Goal: Transaction & Acquisition: Obtain resource

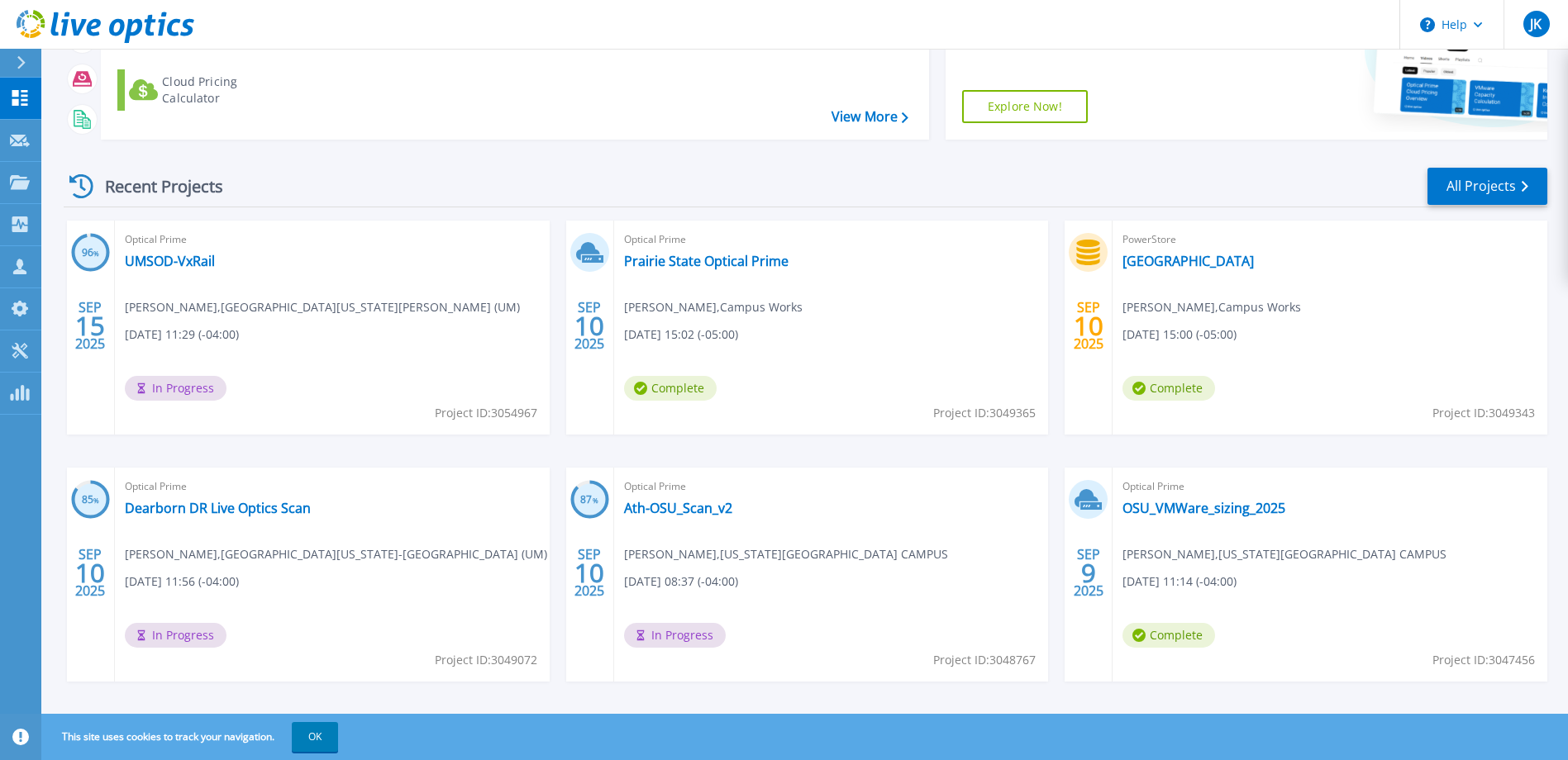
scroll to position [225, 0]
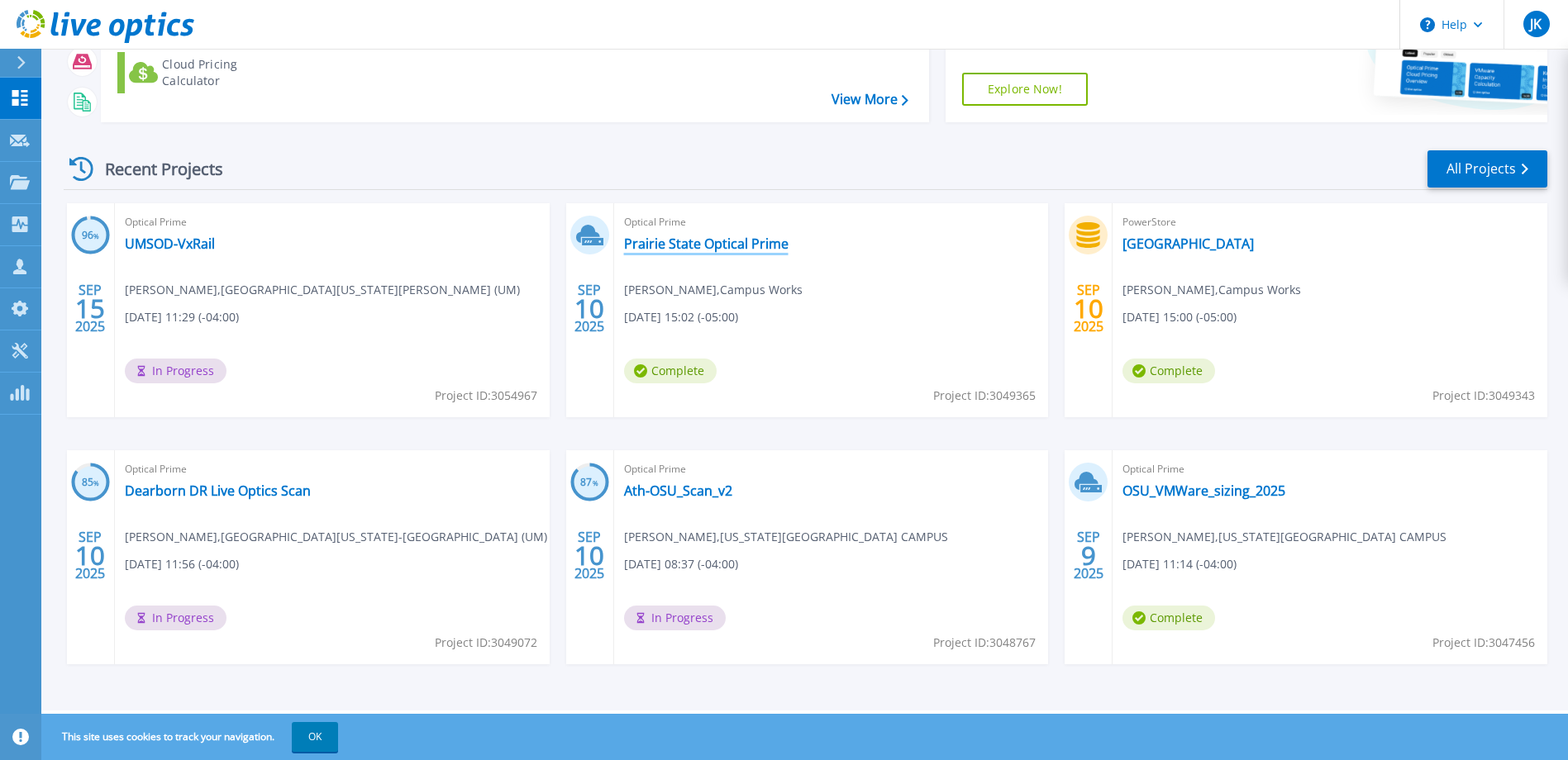
click at [675, 248] on link "Prairie State Optical Prime" at bounding box center [706, 244] width 165 height 17
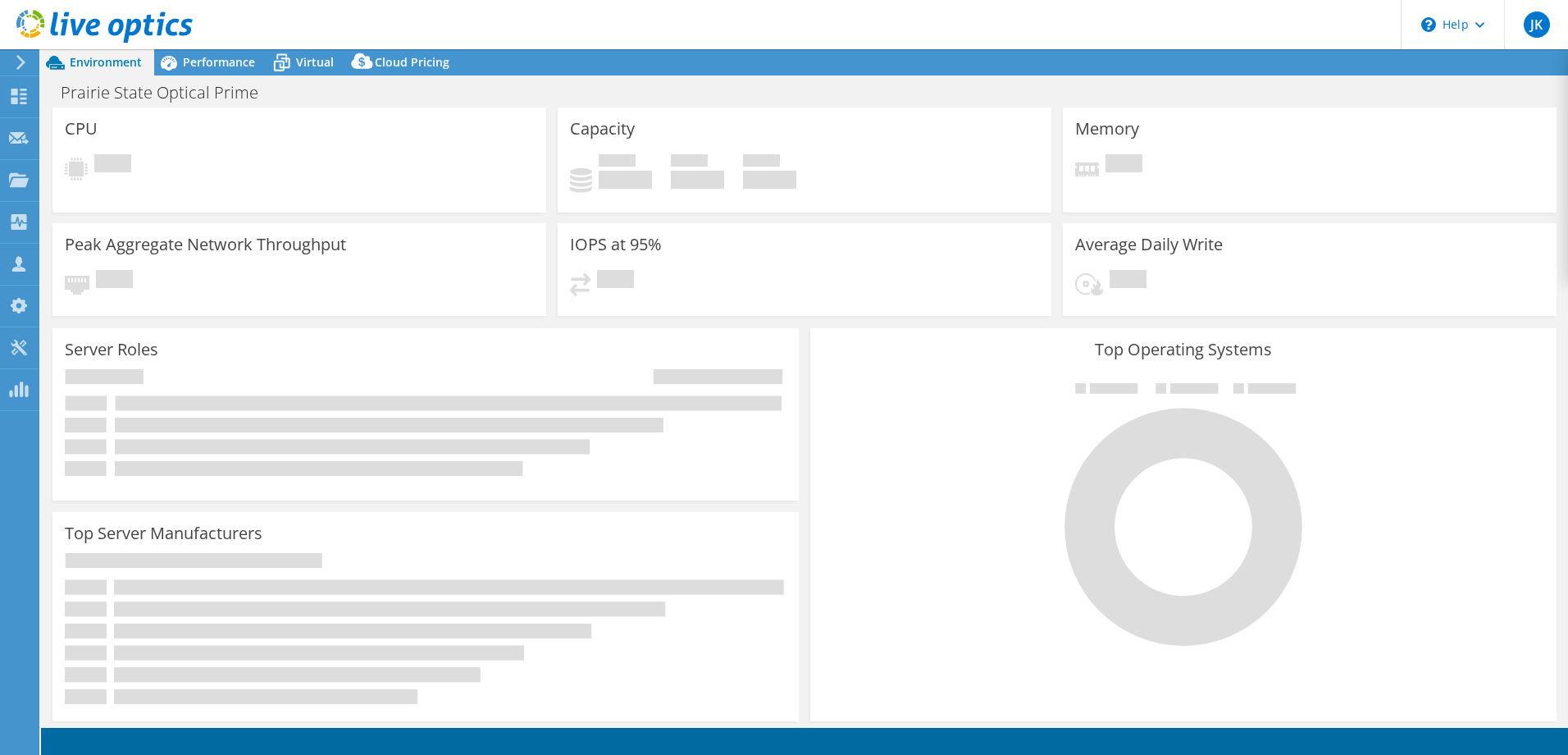
select select "USD"
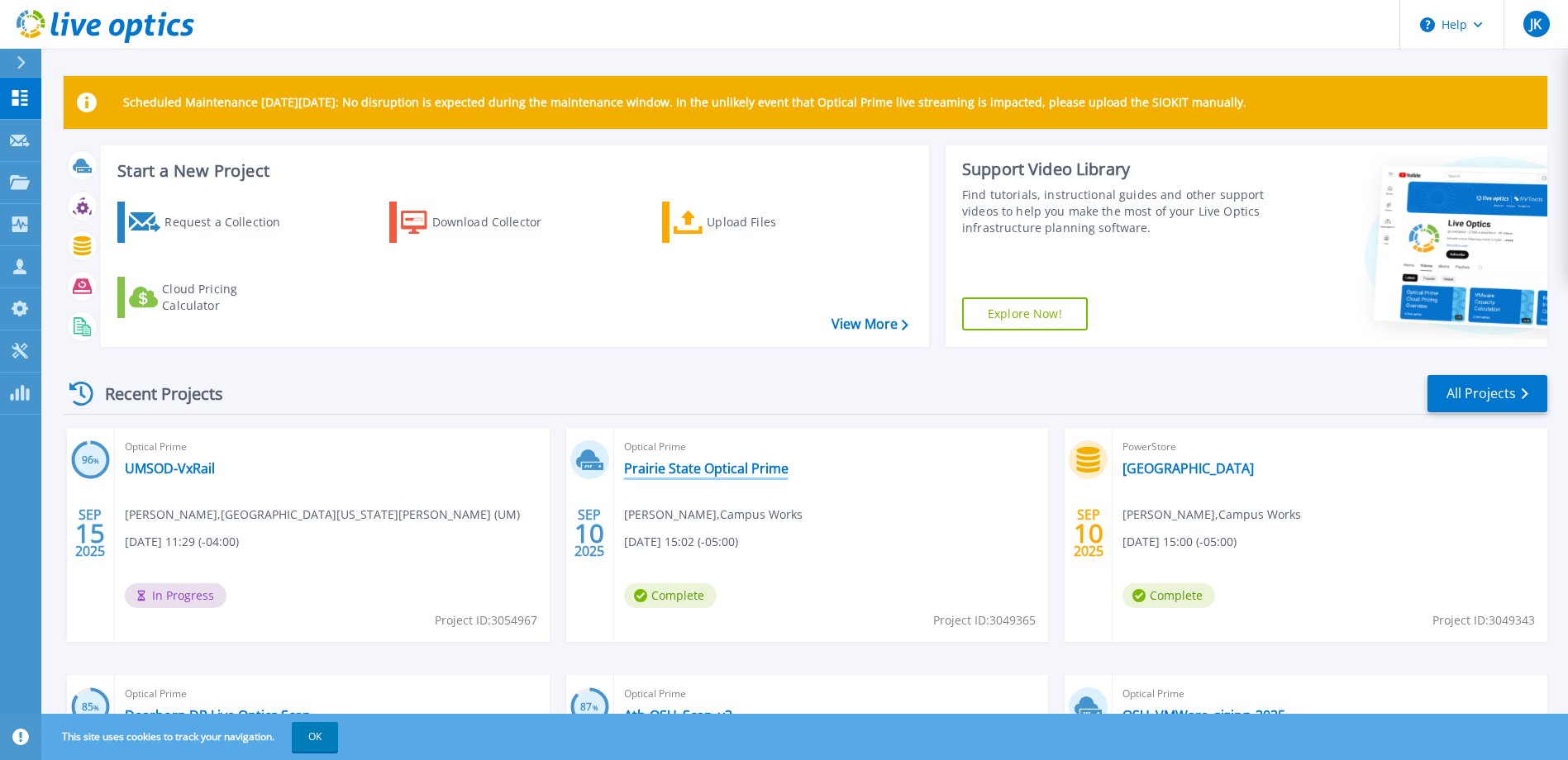
click at [650, 467] on link "Prairie State Optical Prime" at bounding box center [706, 468] width 165 height 17
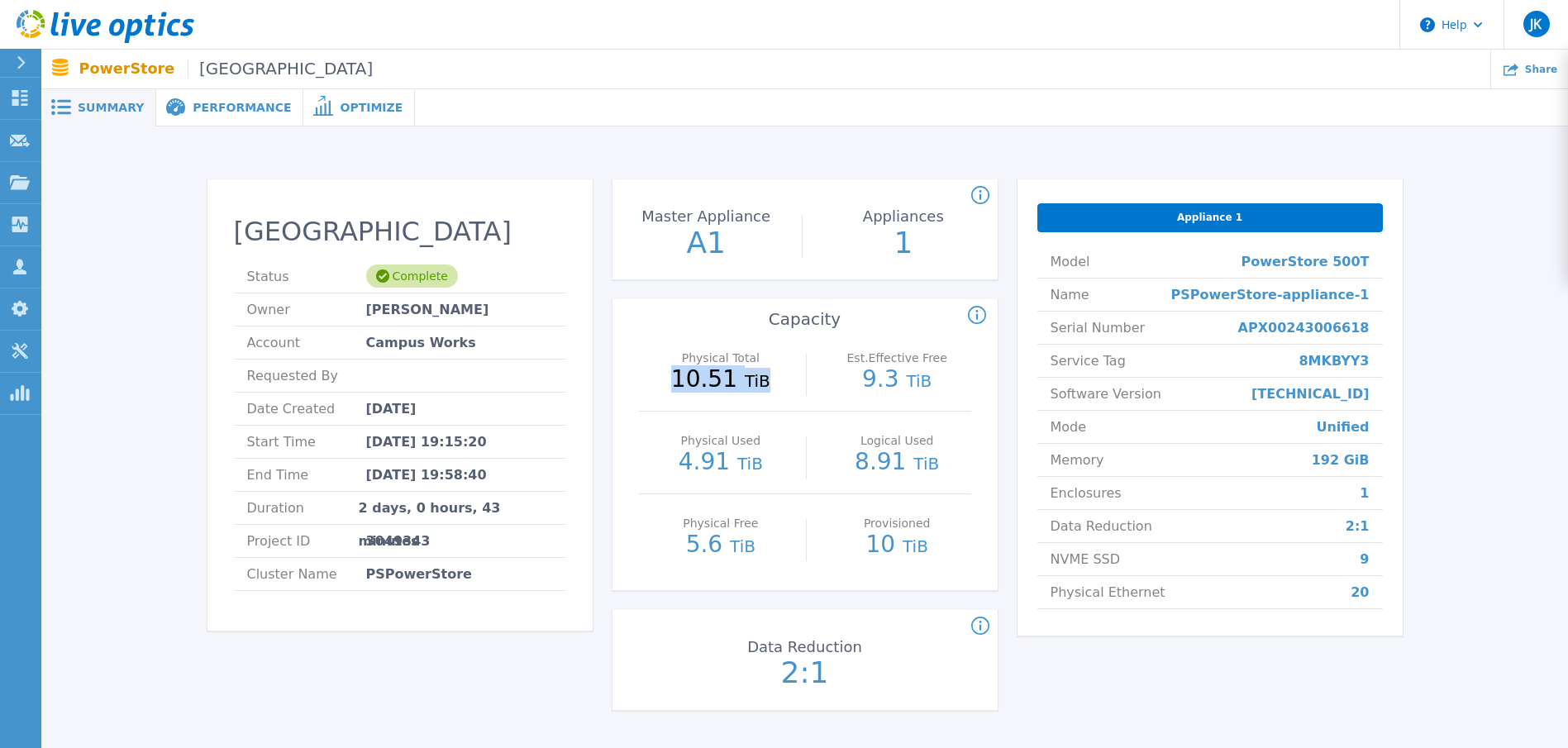
drag, startPoint x: 683, startPoint y: 374, endPoint x: 760, endPoint y: 385, distance: 77.8
click at [760, 385] on p "10.51 TiB" at bounding box center [721, 380] width 148 height 24
drag, startPoint x: 760, startPoint y: 385, endPoint x: 755, endPoint y: 467, distance: 82.2
click at [755, 467] on p "4.91 TiB" at bounding box center [721, 463] width 148 height 24
drag, startPoint x: 680, startPoint y: 376, endPoint x: 731, endPoint y: 377, distance: 51.0
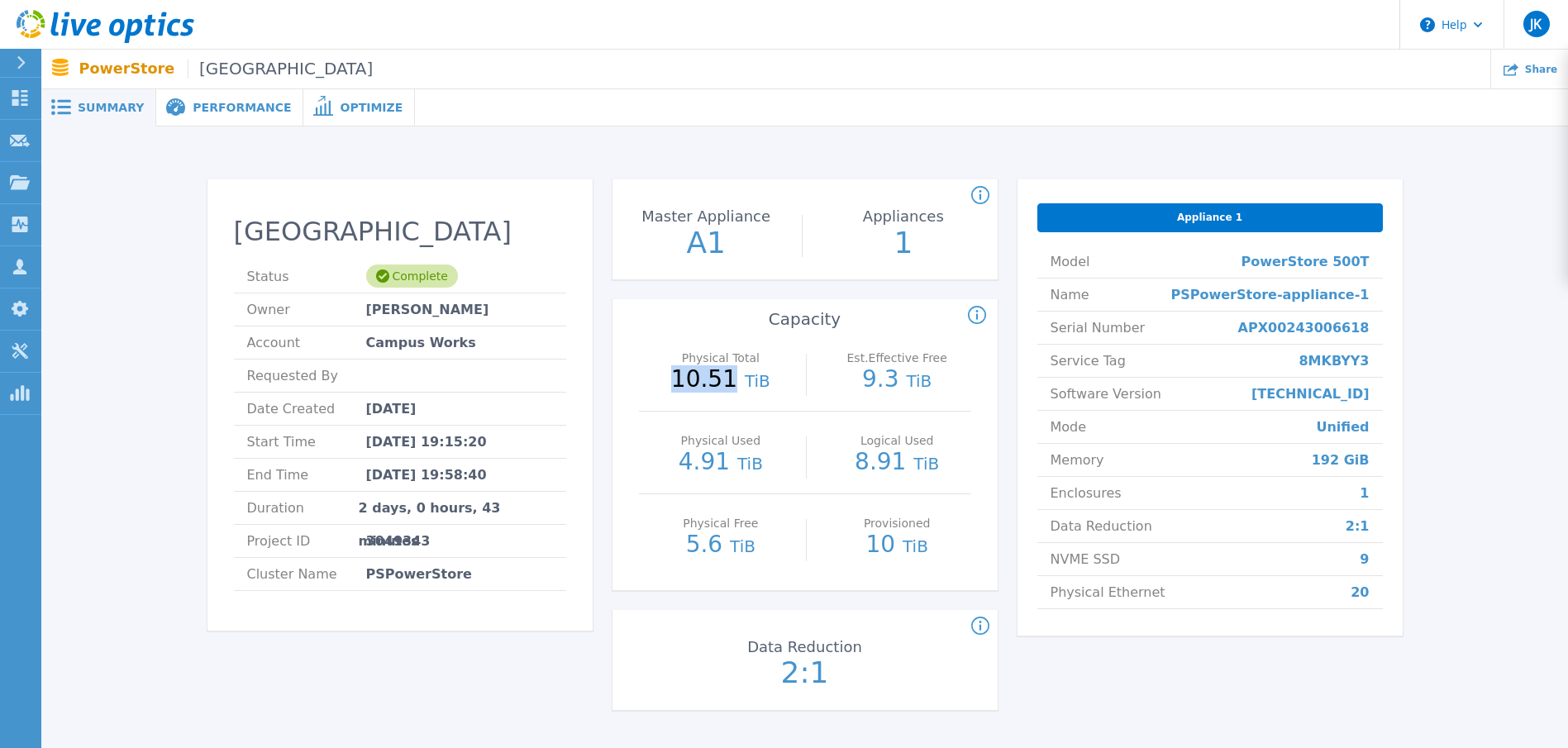
click at [731, 377] on p "10.51 TiB" at bounding box center [721, 380] width 148 height 24
click at [88, 707] on div "Prairie State Status Complete Owner Stephen Loeckle Account Campus Works Reques…" at bounding box center [805, 448] width 1478 height 590
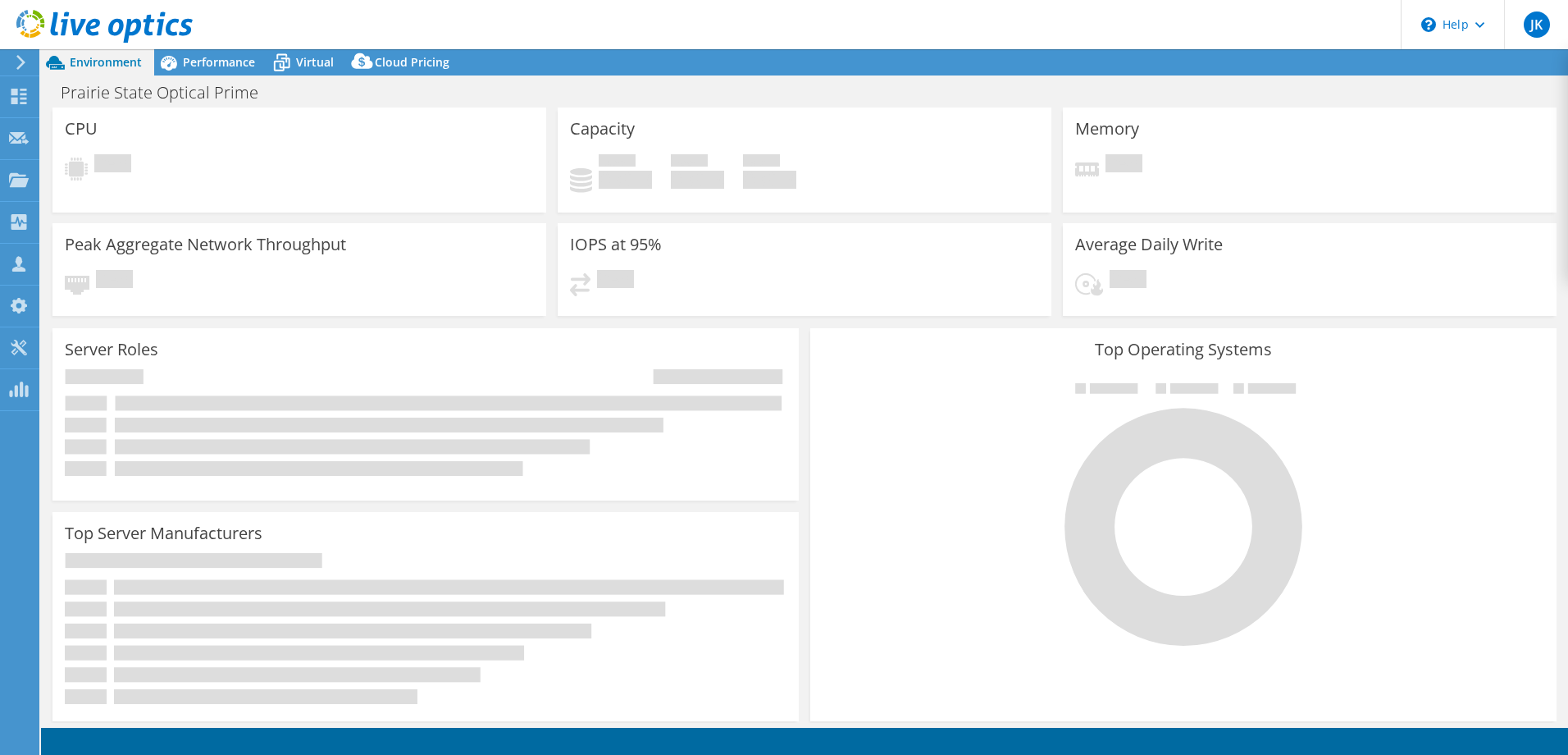
select select "USD"
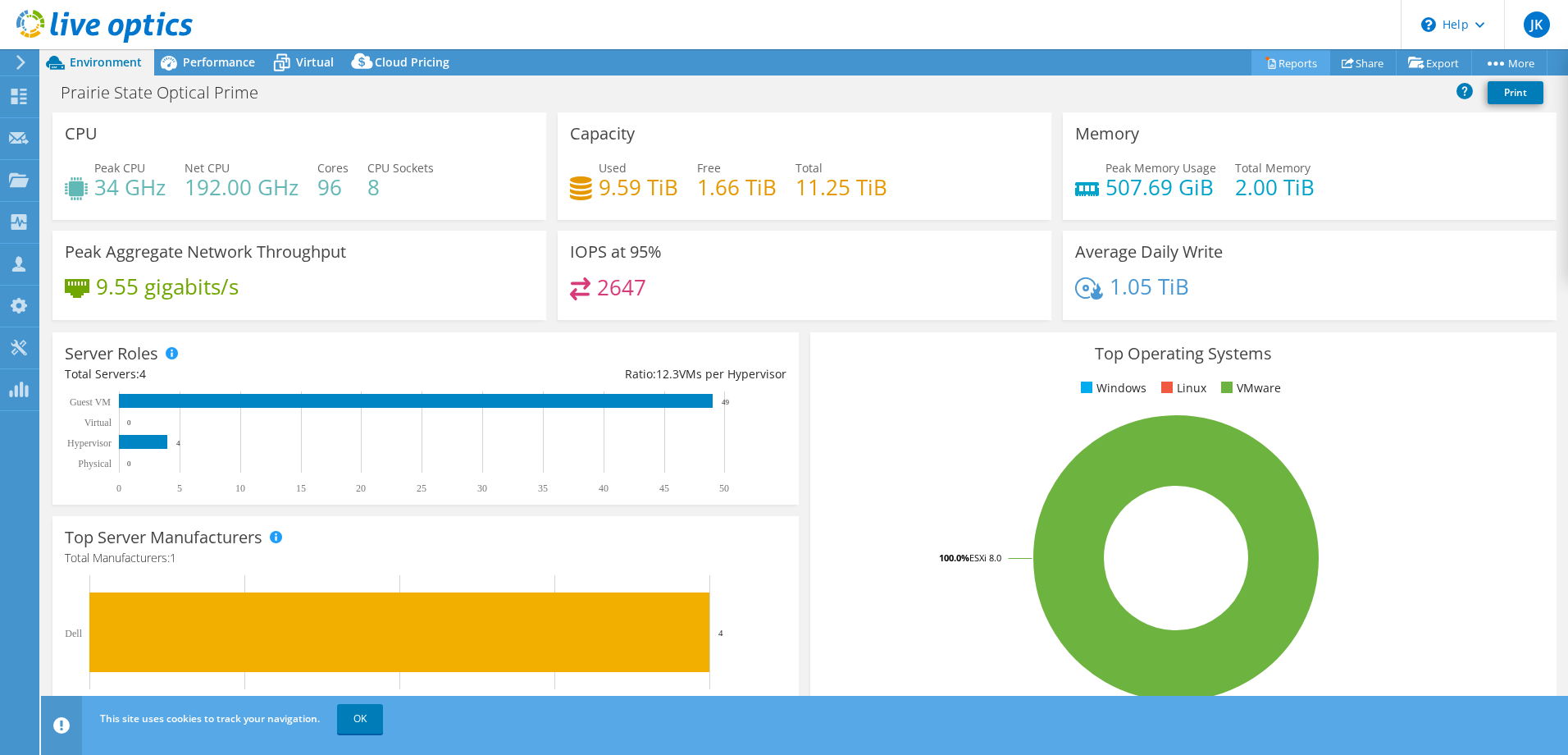
click at [1302, 65] on link "Reports" at bounding box center [1291, 63] width 78 height 25
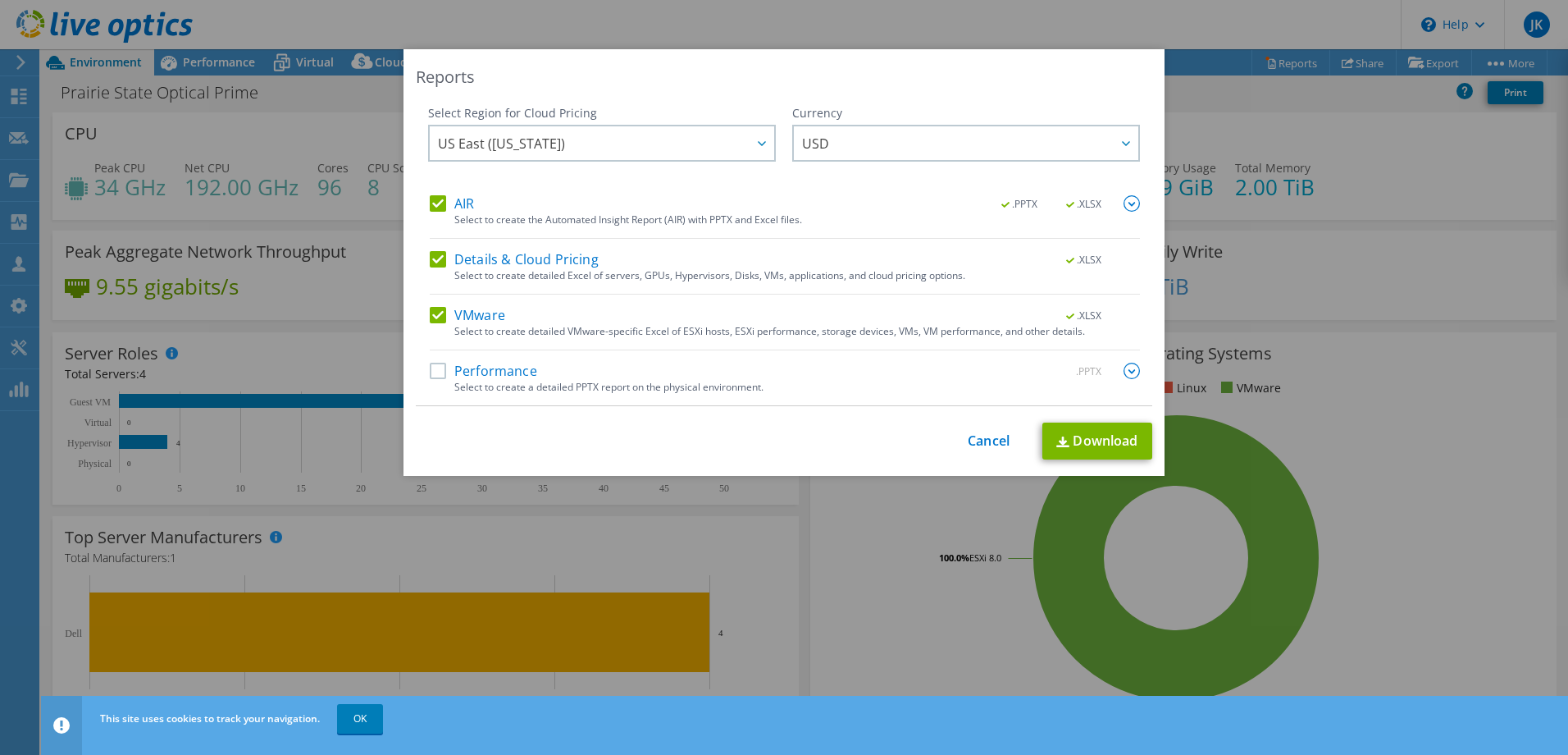
click at [435, 202] on label "AIR" at bounding box center [451, 204] width 44 height 17
click at [0, 0] on input "AIR" at bounding box center [0, 0] width 0 height 0
click at [431, 264] on label "Details & Cloud Pricing" at bounding box center [514, 260] width 169 height 17
click at [0, 0] on input "Details & Cloud Pricing" at bounding box center [0, 0] width 0 height 0
click at [1069, 440] on link "Download" at bounding box center [1097, 441] width 110 height 37
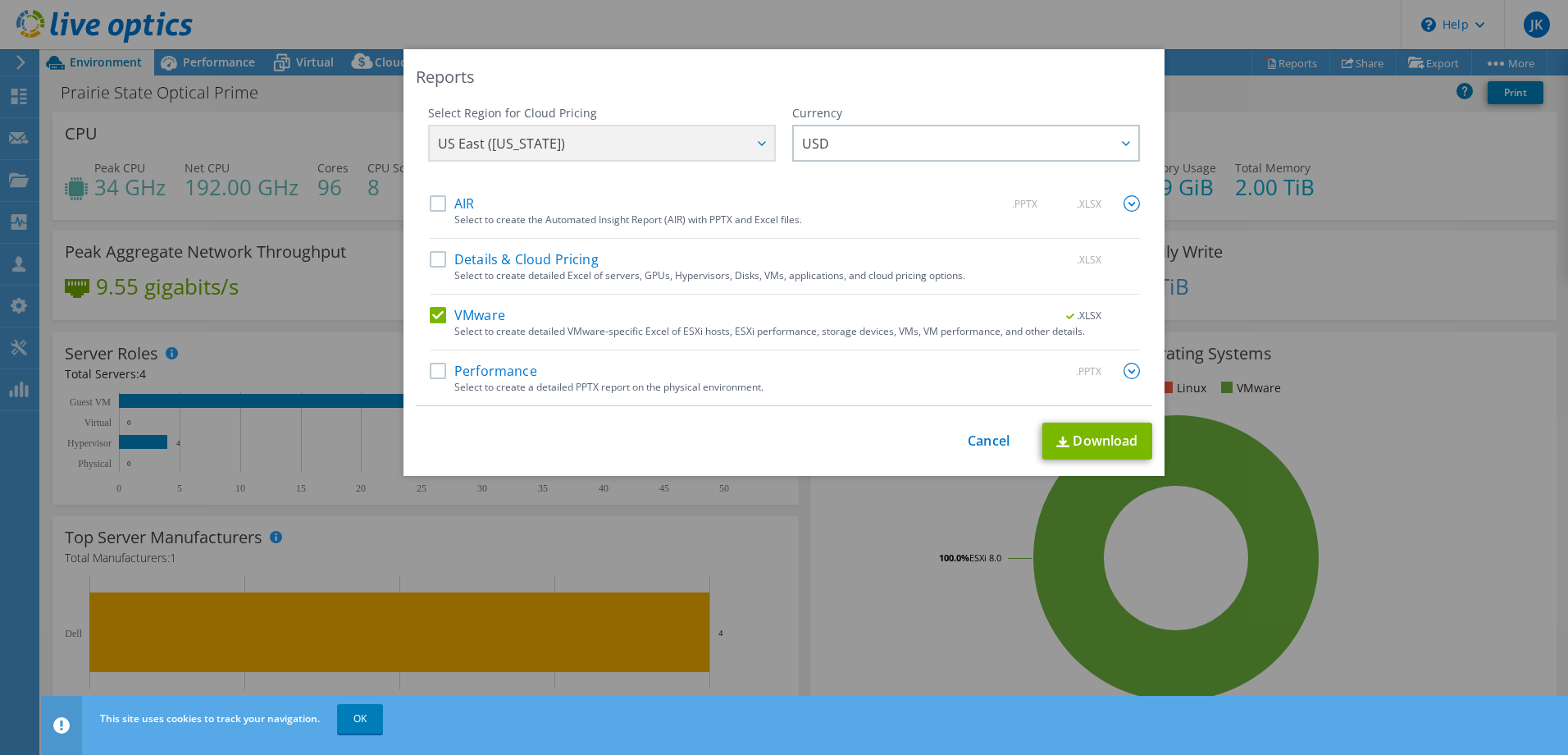
click at [350, 720] on div "Reports Select Region for Cloud Pricing Asia Pacific (Hong Kong) Asia Pacific (…" at bounding box center [784, 378] width 1568 height 755
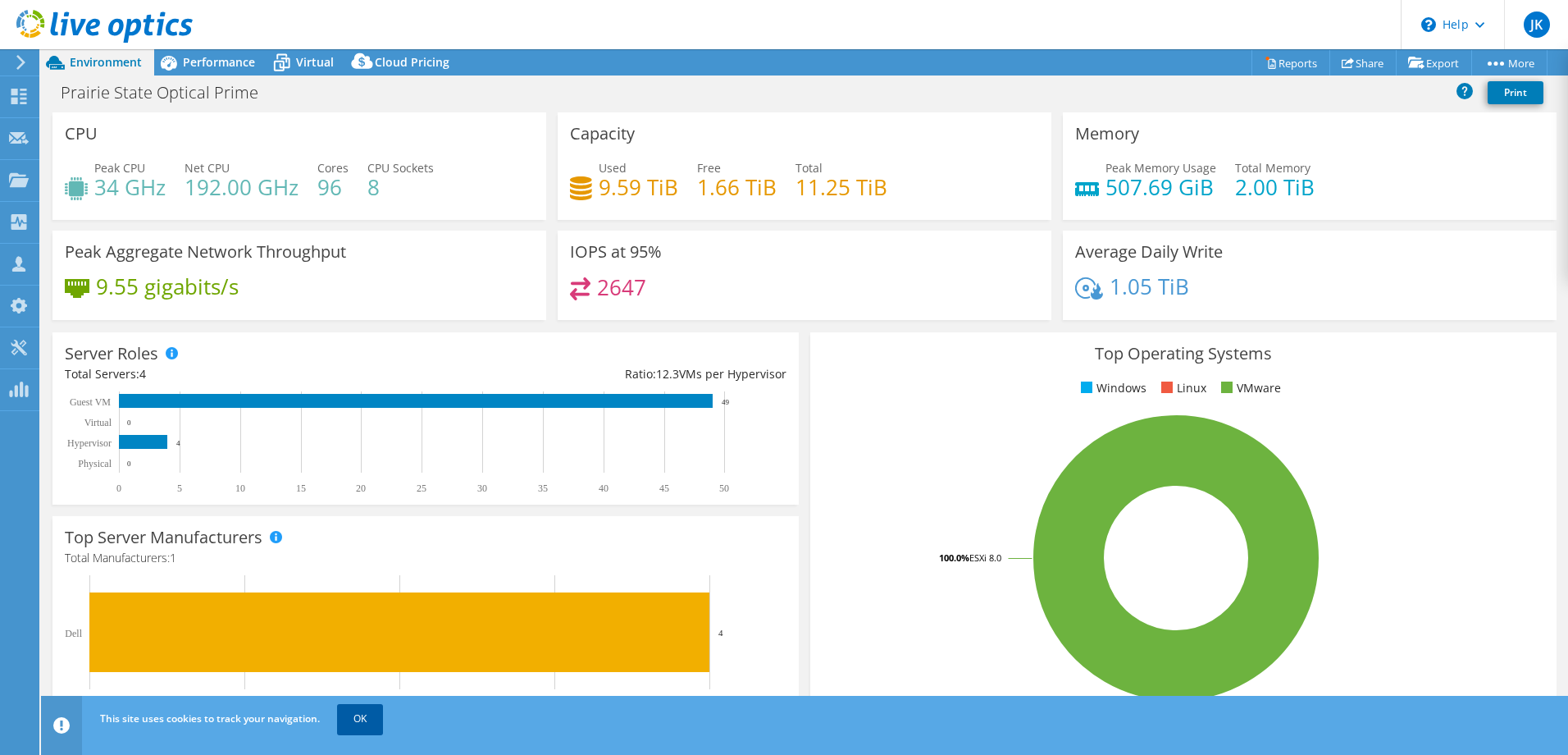
click at [358, 713] on link "OK" at bounding box center [360, 719] width 46 height 30
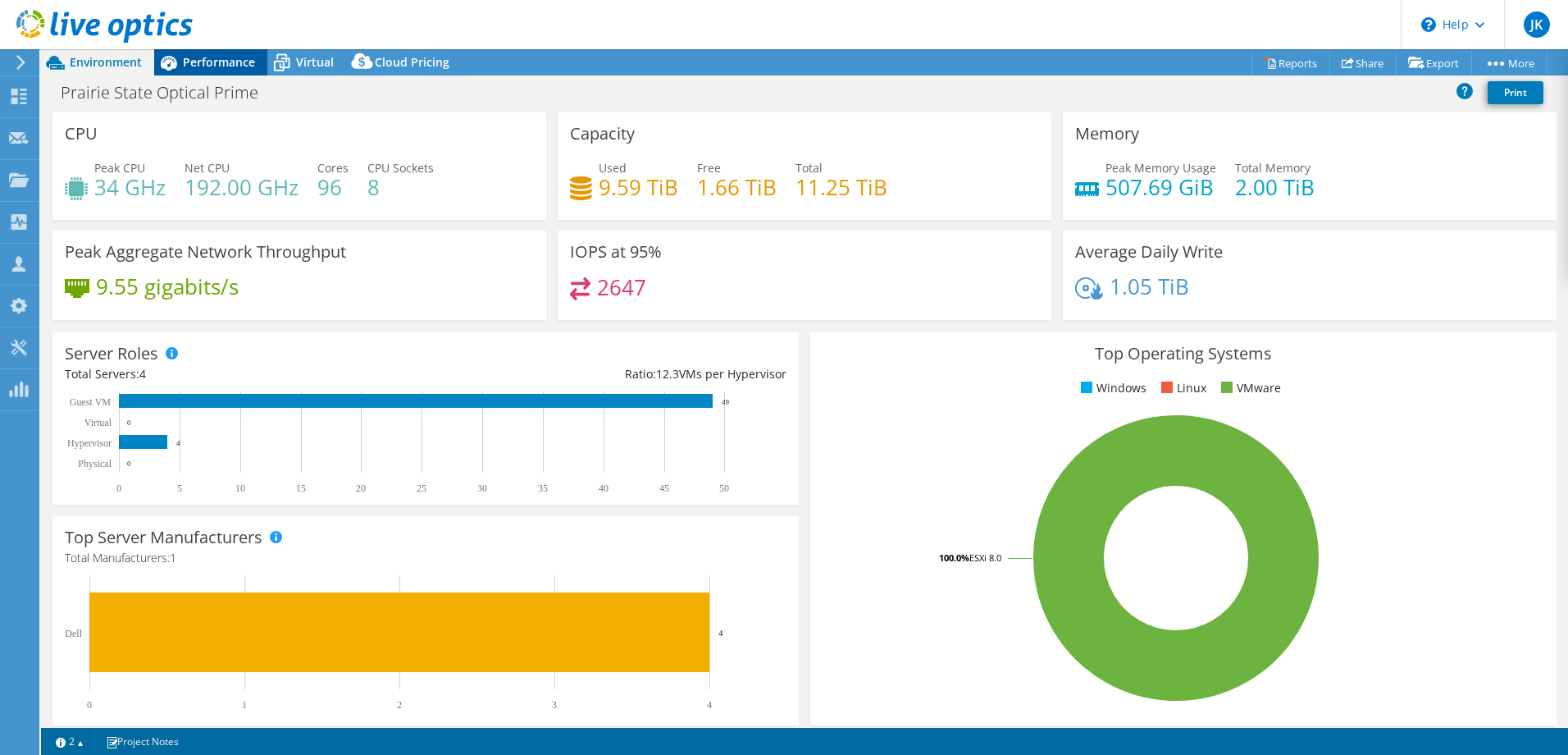
click at [233, 64] on span "Performance" at bounding box center [219, 62] width 72 height 16
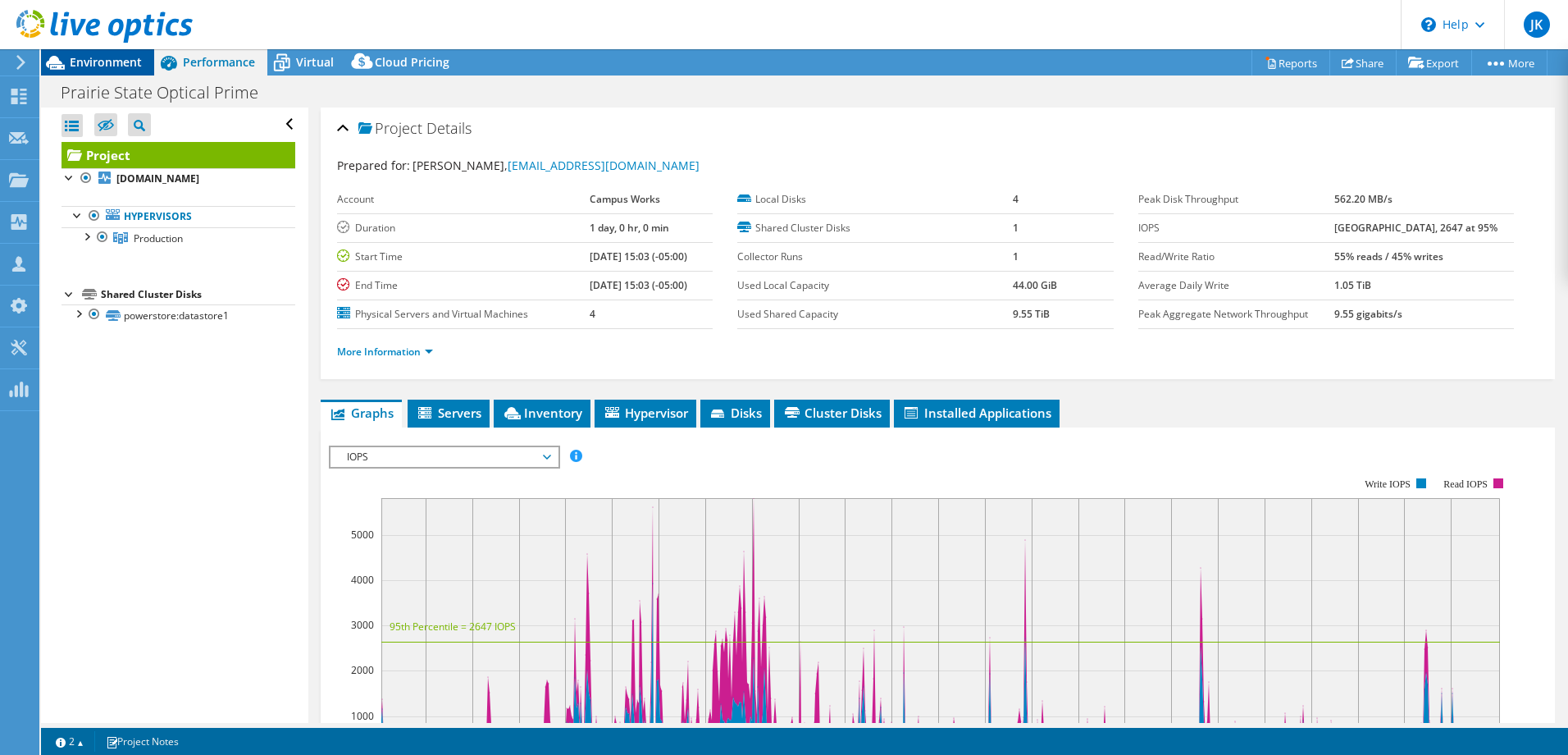
click at [132, 69] on span "Environment" at bounding box center [106, 62] width 72 height 16
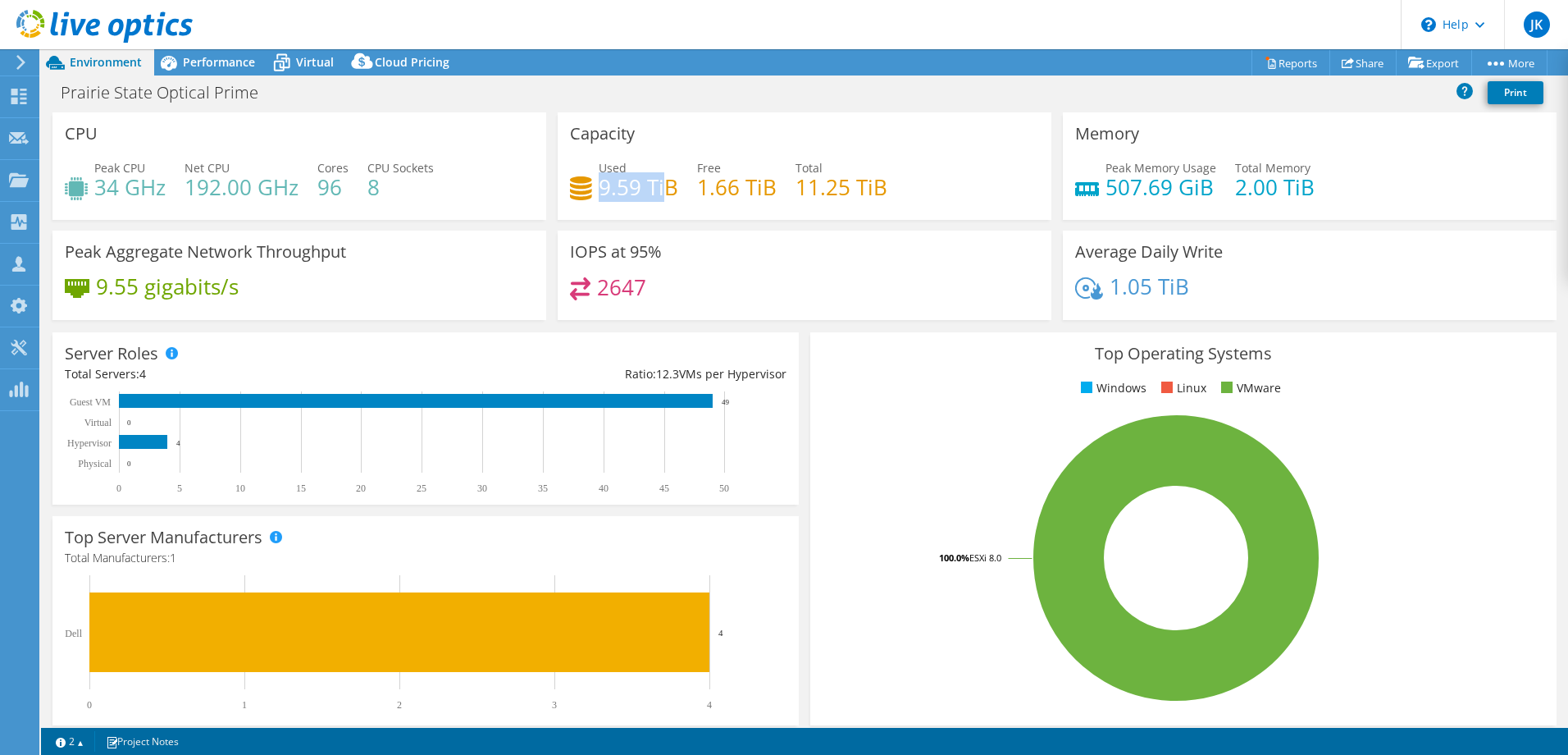
drag, startPoint x: 597, startPoint y: 191, endPoint x: 702, endPoint y: 189, distance: 105.0
click at [702, 189] on div "Used 9.59 TiB Free 1.66 TiB Total 11.25 TiB" at bounding box center [804, 185] width 469 height 53
drag, startPoint x: 703, startPoint y: 189, endPoint x: 804, endPoint y: 188, distance: 101.0
click at [804, 188] on h4 "11.25 TiB" at bounding box center [841, 187] width 92 height 18
drag, startPoint x: 792, startPoint y: 187, endPoint x: 879, endPoint y: 189, distance: 87.0
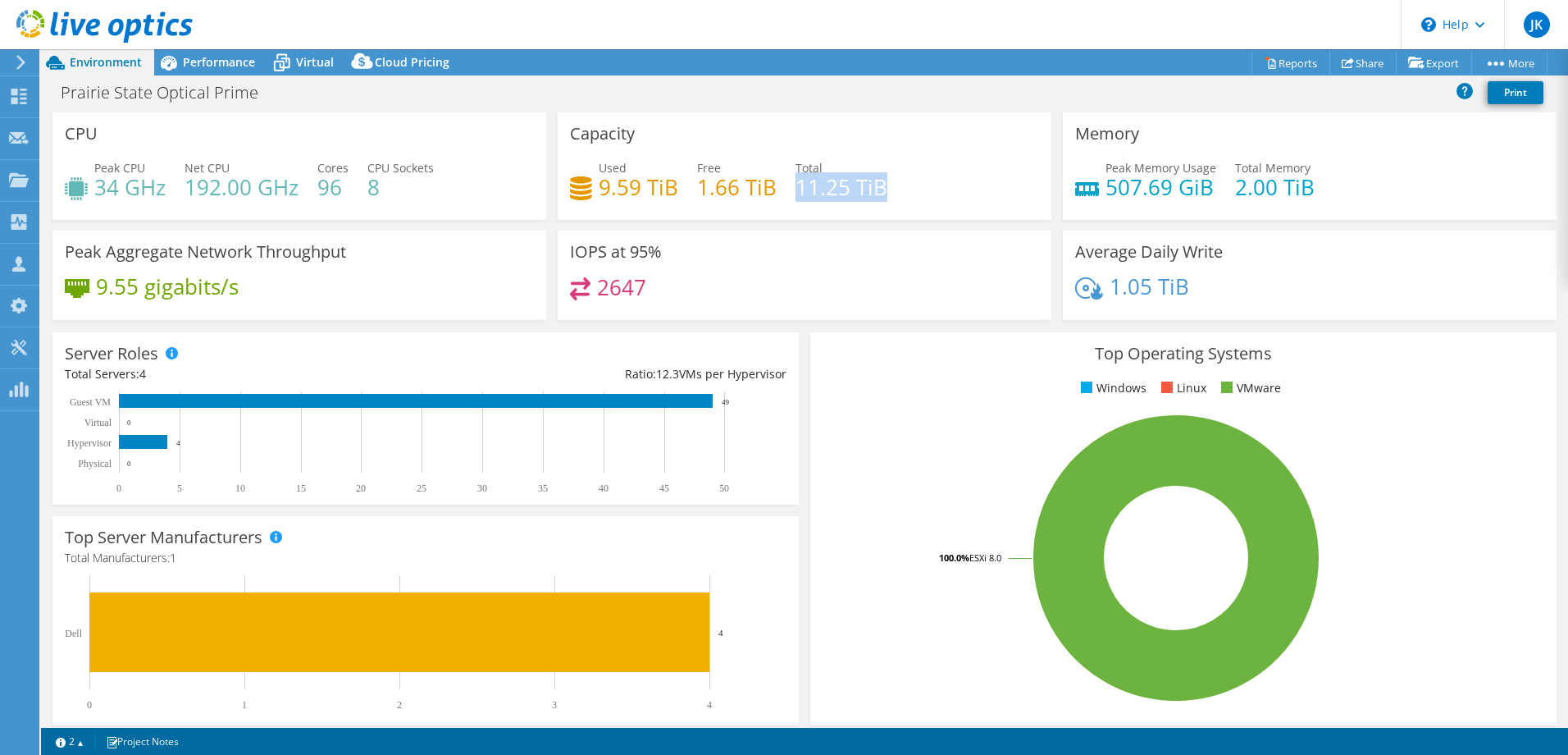
click at [879, 189] on h4 "11.25 TiB" at bounding box center [841, 187] width 92 height 18
click at [666, 249] on div "IOPS at 95% 2647" at bounding box center [804, 276] width 494 height 90
select select "USD"
click at [13, 93] on use at bounding box center [19, 96] width 16 height 16
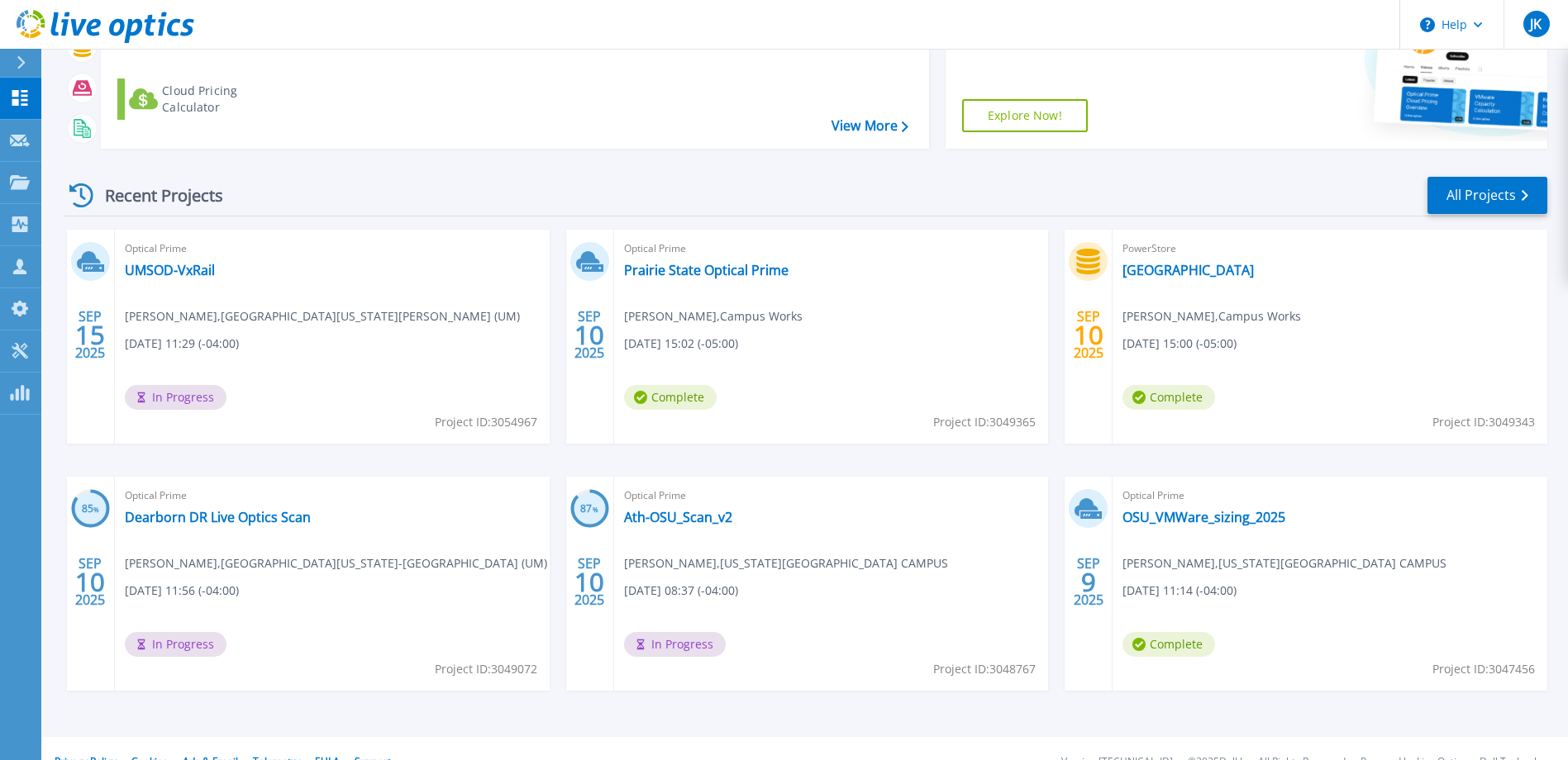
scroll to position [225, 0]
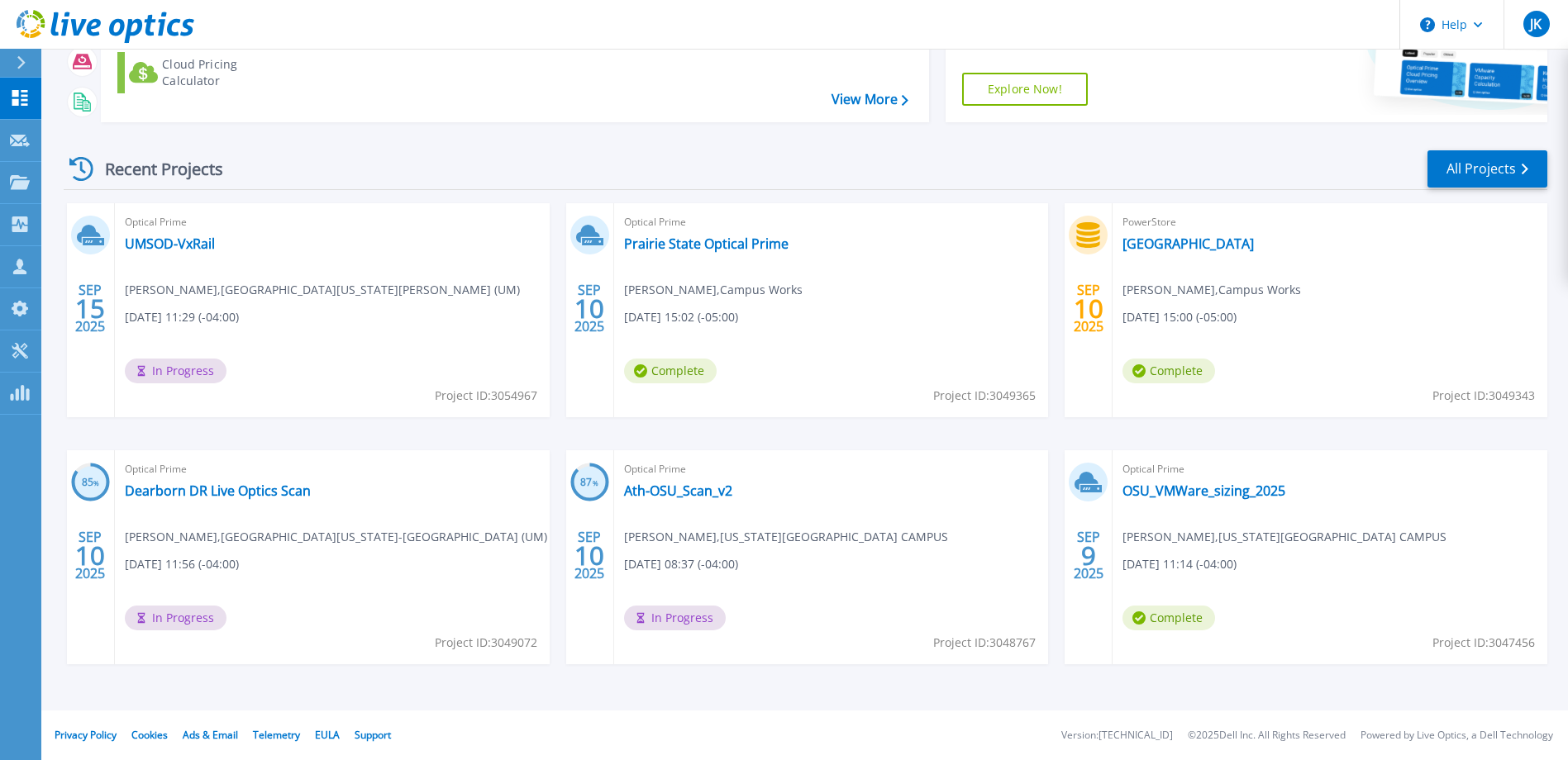
click at [119, 686] on div "SEP 15 2025 Optical Prime UMSOD-VxRail Matthew Vuocolo , UNIVERSITY OF MICHIGAN…" at bounding box center [799, 450] width 1497 height 494
click at [1445, 175] on link "All Projects" at bounding box center [1487, 169] width 120 height 38
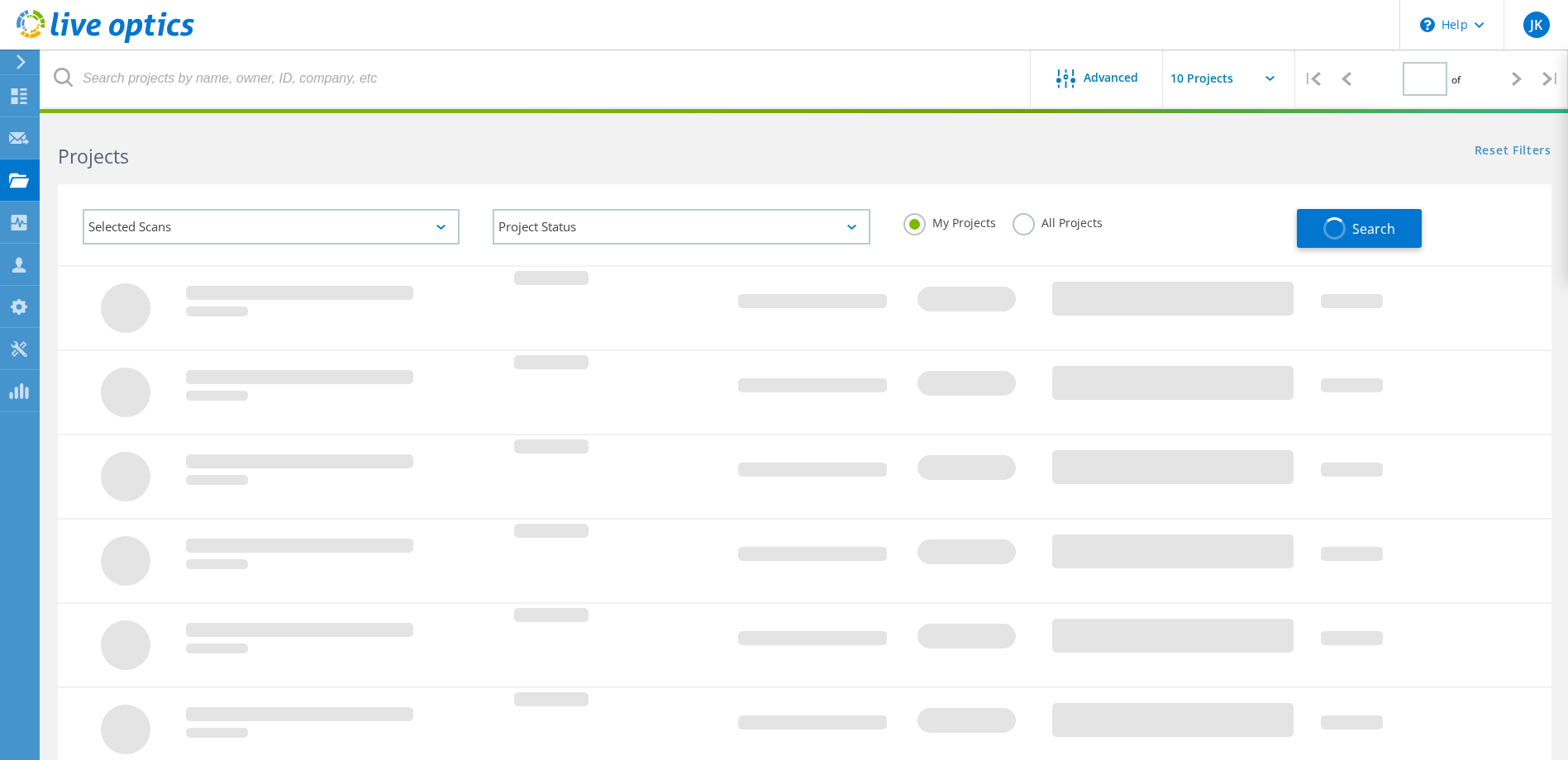
type input "1"
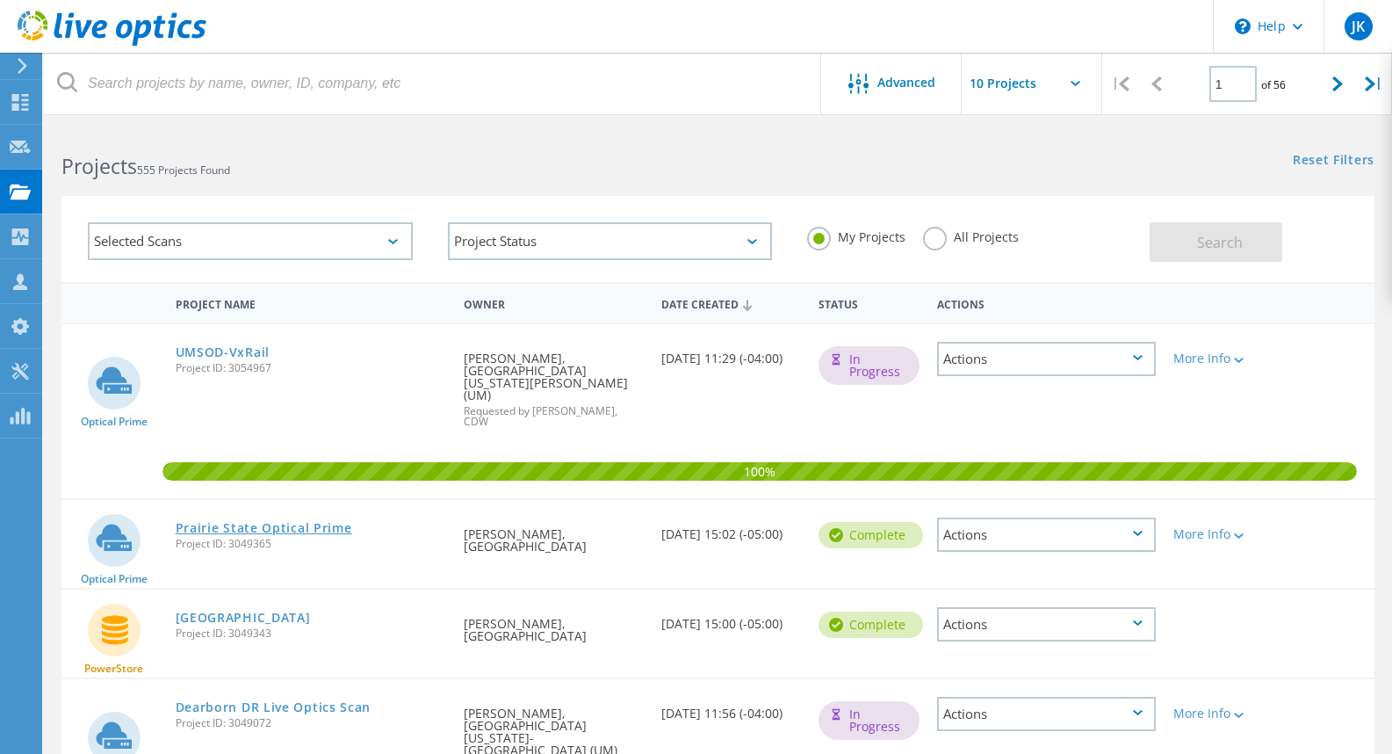
click at [208, 522] on link "Prairie State Optical Prime" at bounding box center [264, 528] width 177 height 12
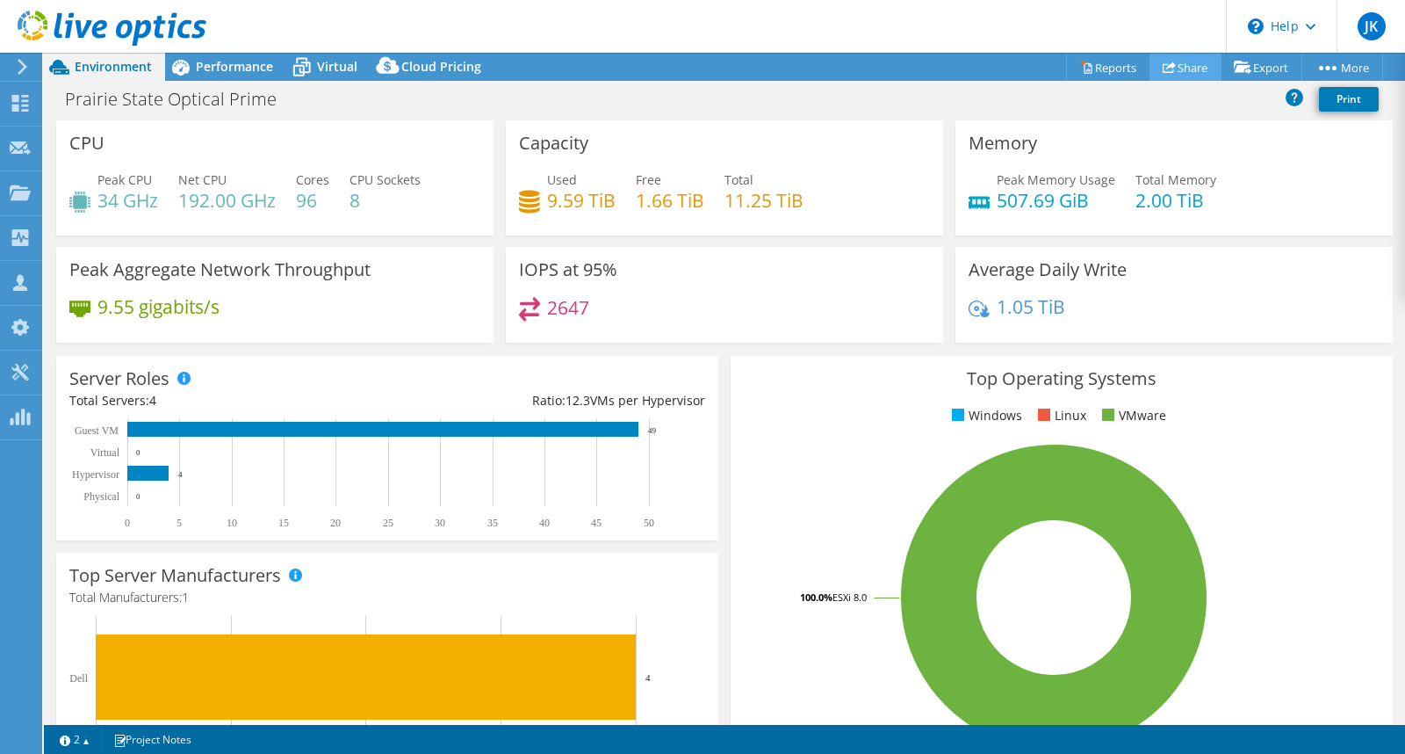
click at [1178, 74] on link "Share" at bounding box center [1186, 67] width 72 height 27
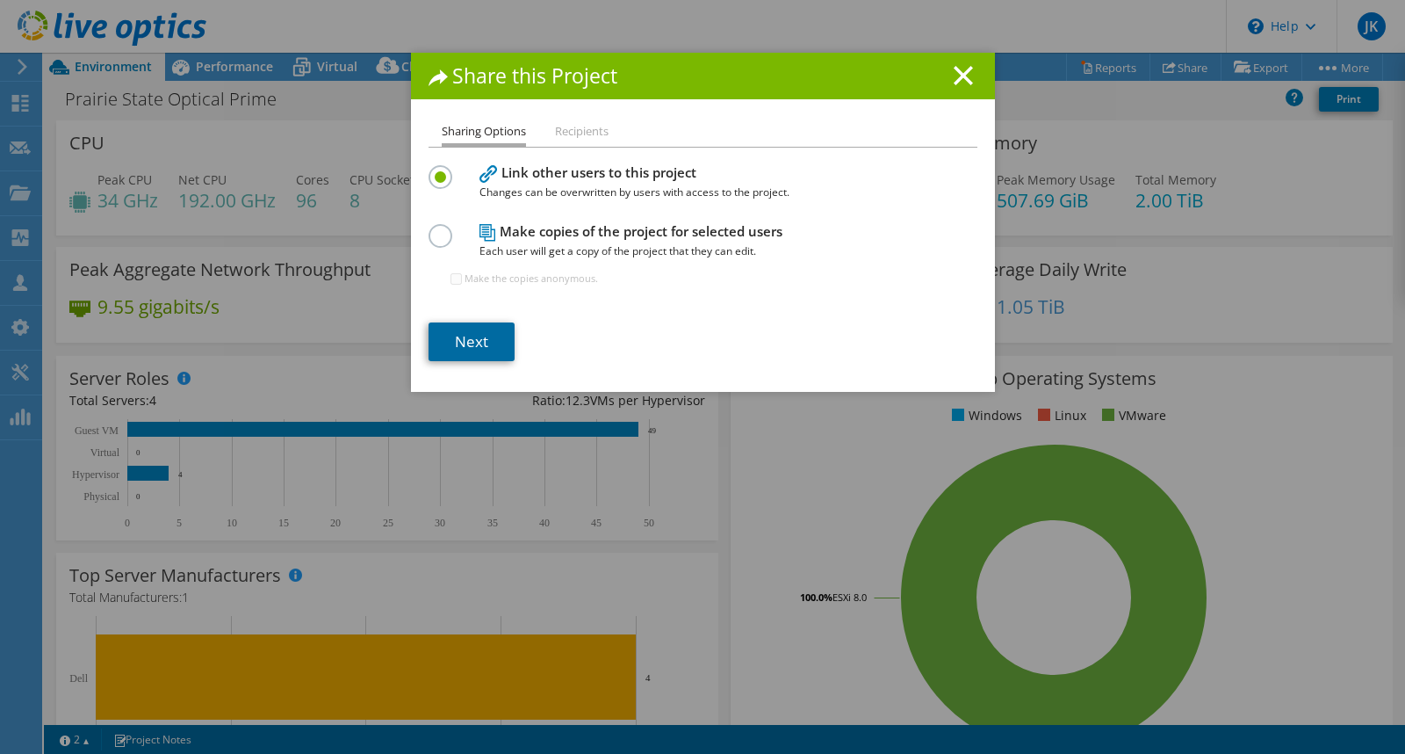
click at [483, 341] on link "Next" at bounding box center [472, 341] width 86 height 39
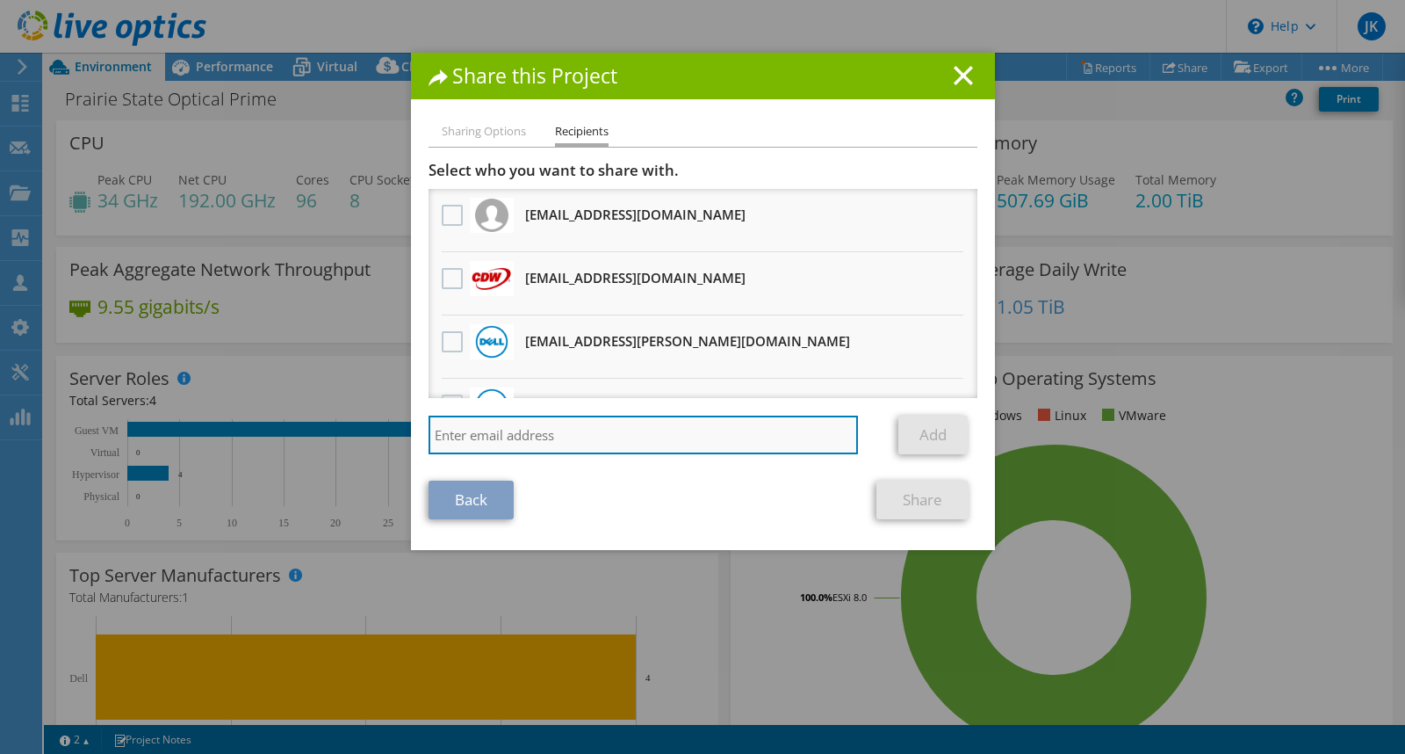
click at [503, 435] on input "search" at bounding box center [644, 434] width 430 height 39
click at [955, 78] on line at bounding box center [964, 76] width 18 height 18
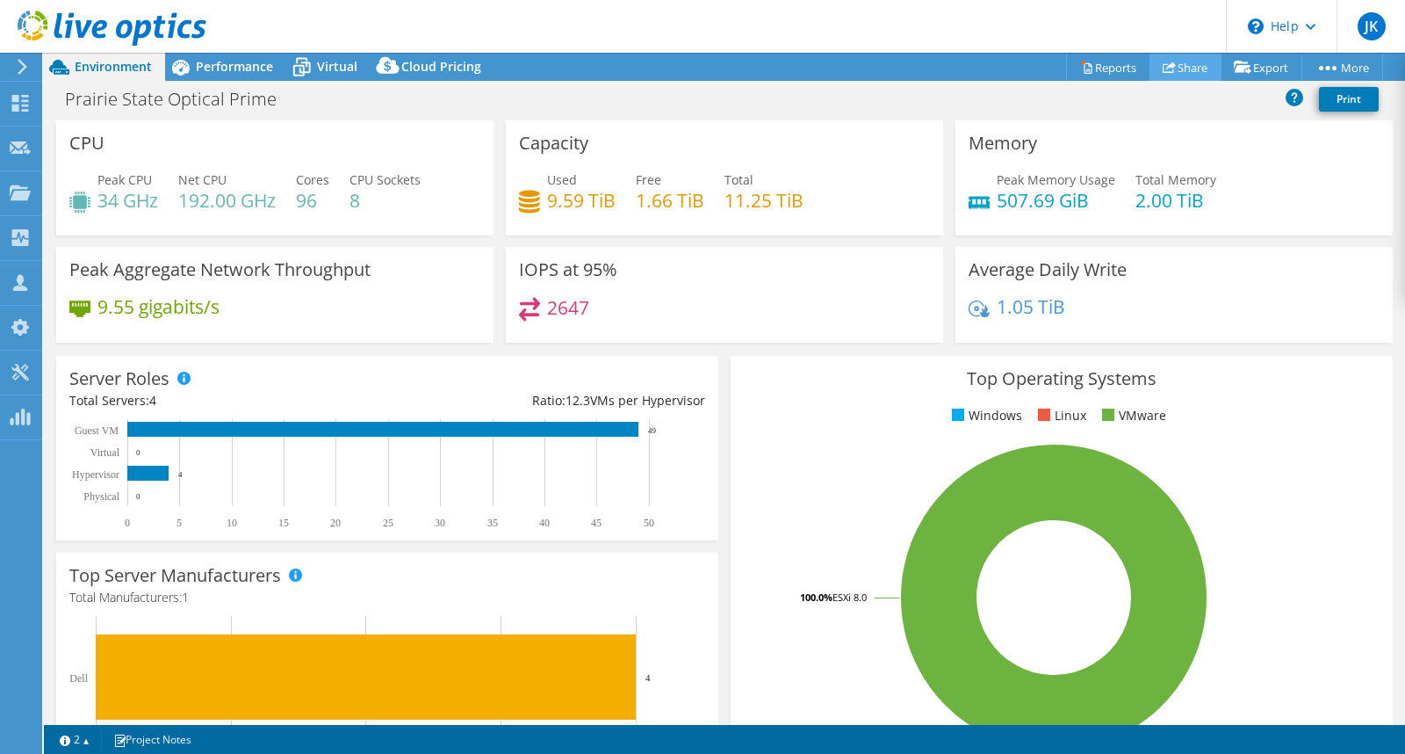
click at [1184, 66] on link "Share" at bounding box center [1186, 67] width 72 height 27
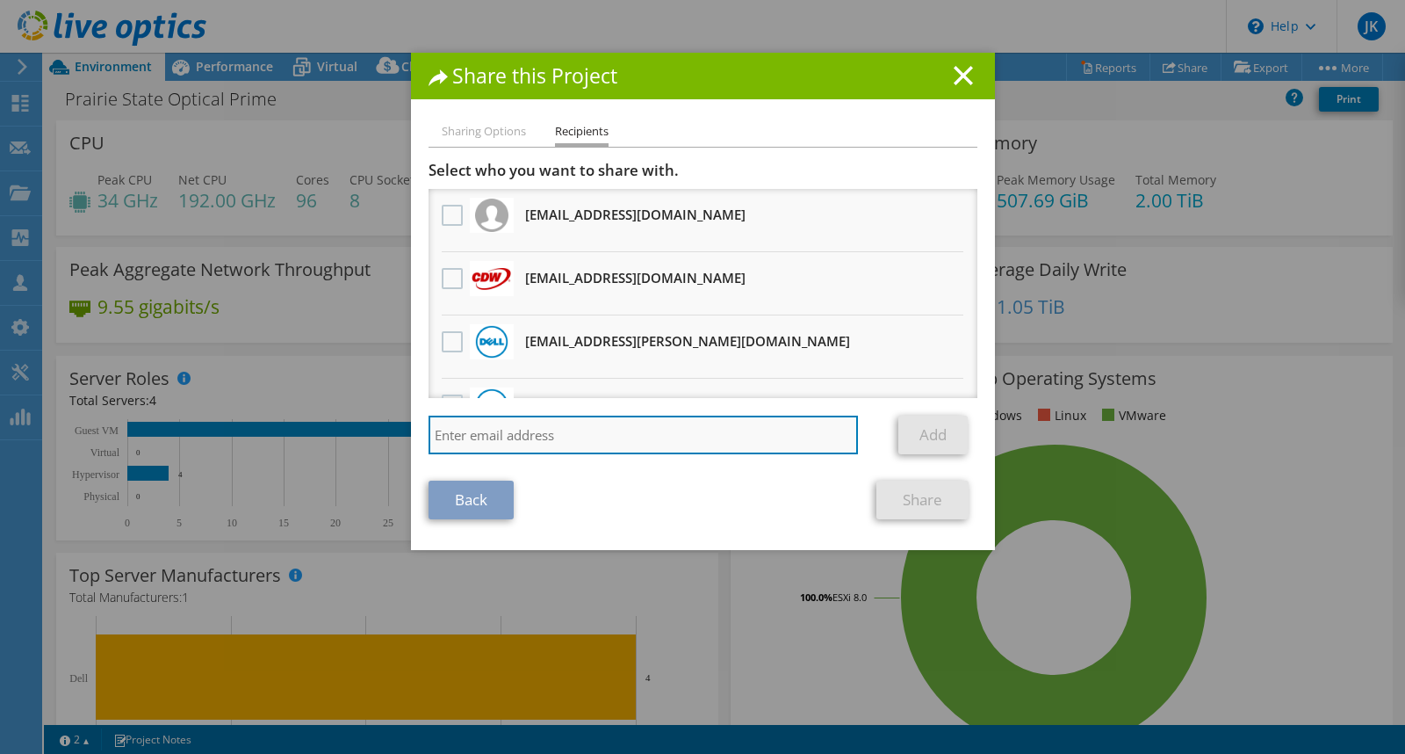
click at [659, 428] on input "search" at bounding box center [644, 434] width 430 height 39
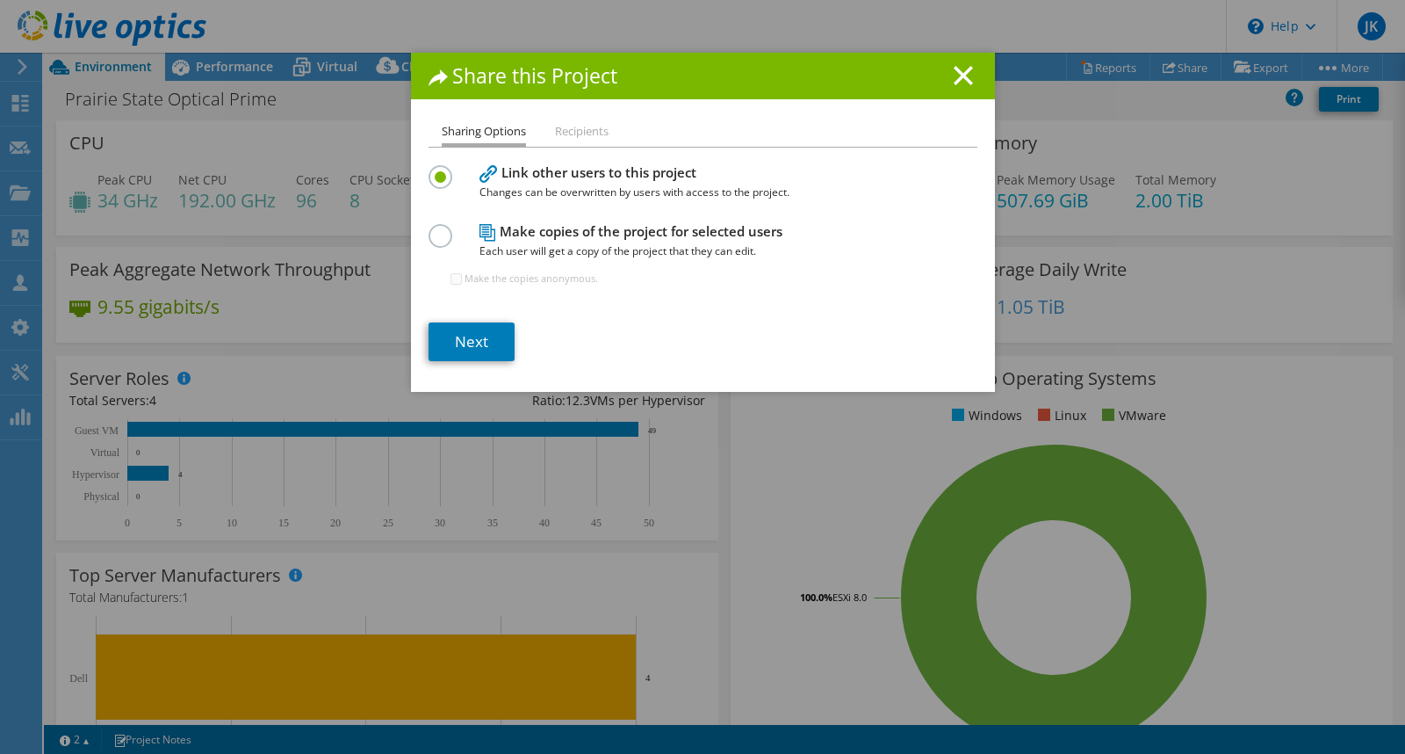
click at [955, 82] on icon at bounding box center [963, 75] width 19 height 19
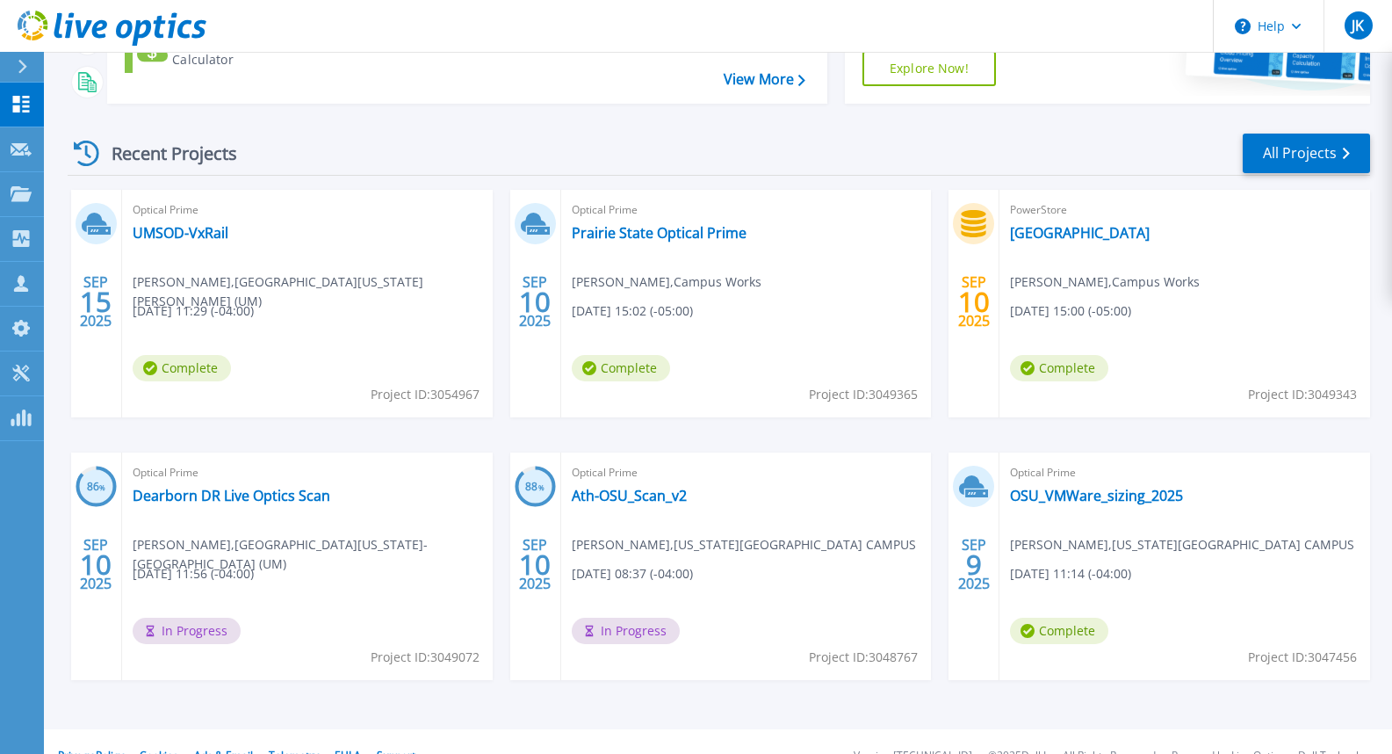
scroll to position [293, 0]
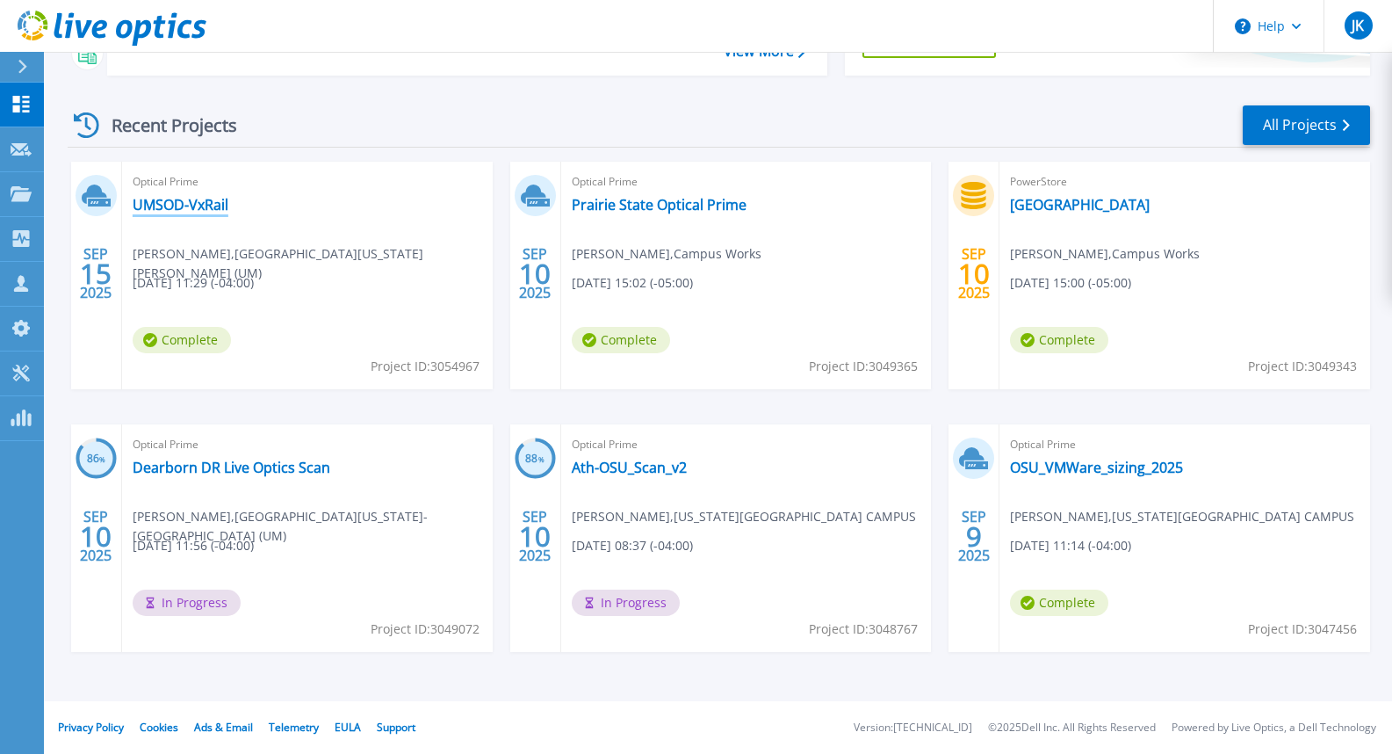
click at [157, 206] on link "UMSOD-VxRail" at bounding box center [181, 205] width 96 height 18
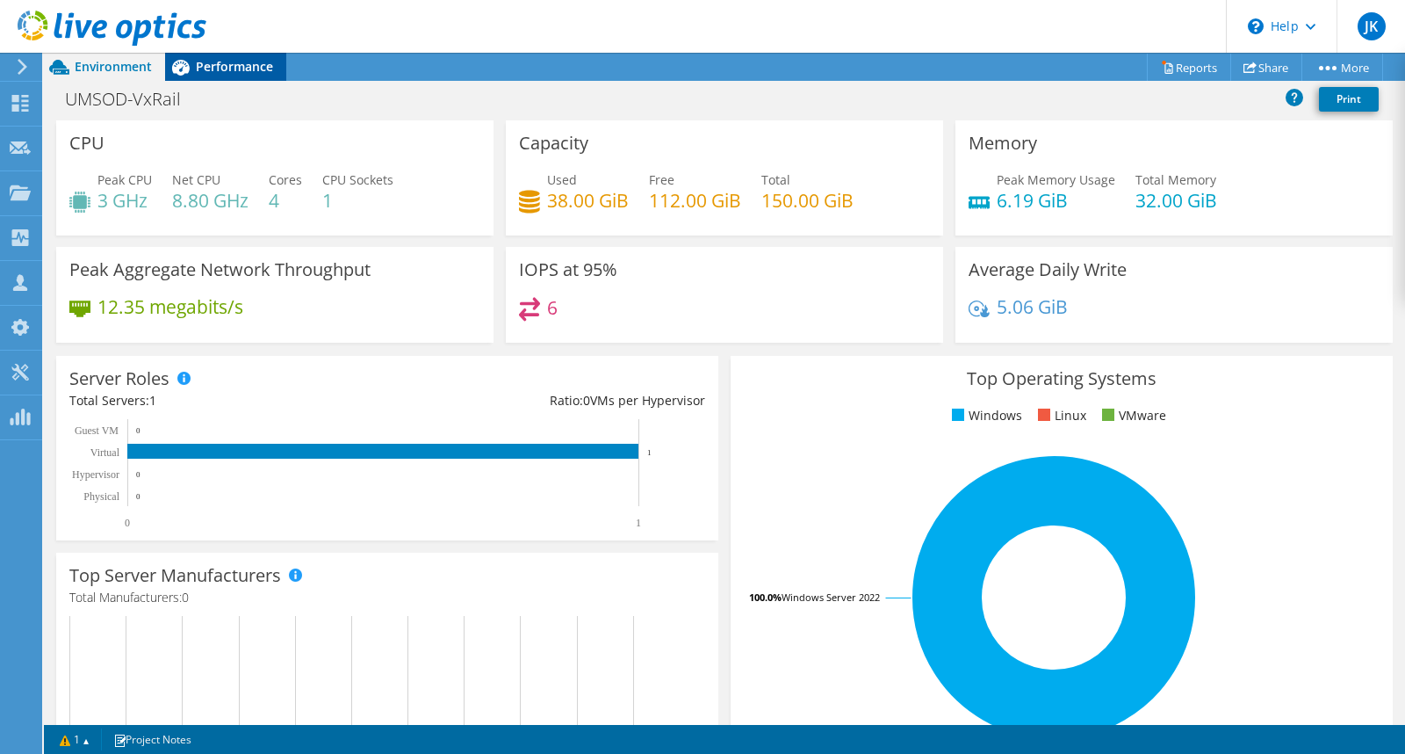
click at [249, 67] on span "Performance" at bounding box center [234, 66] width 77 height 17
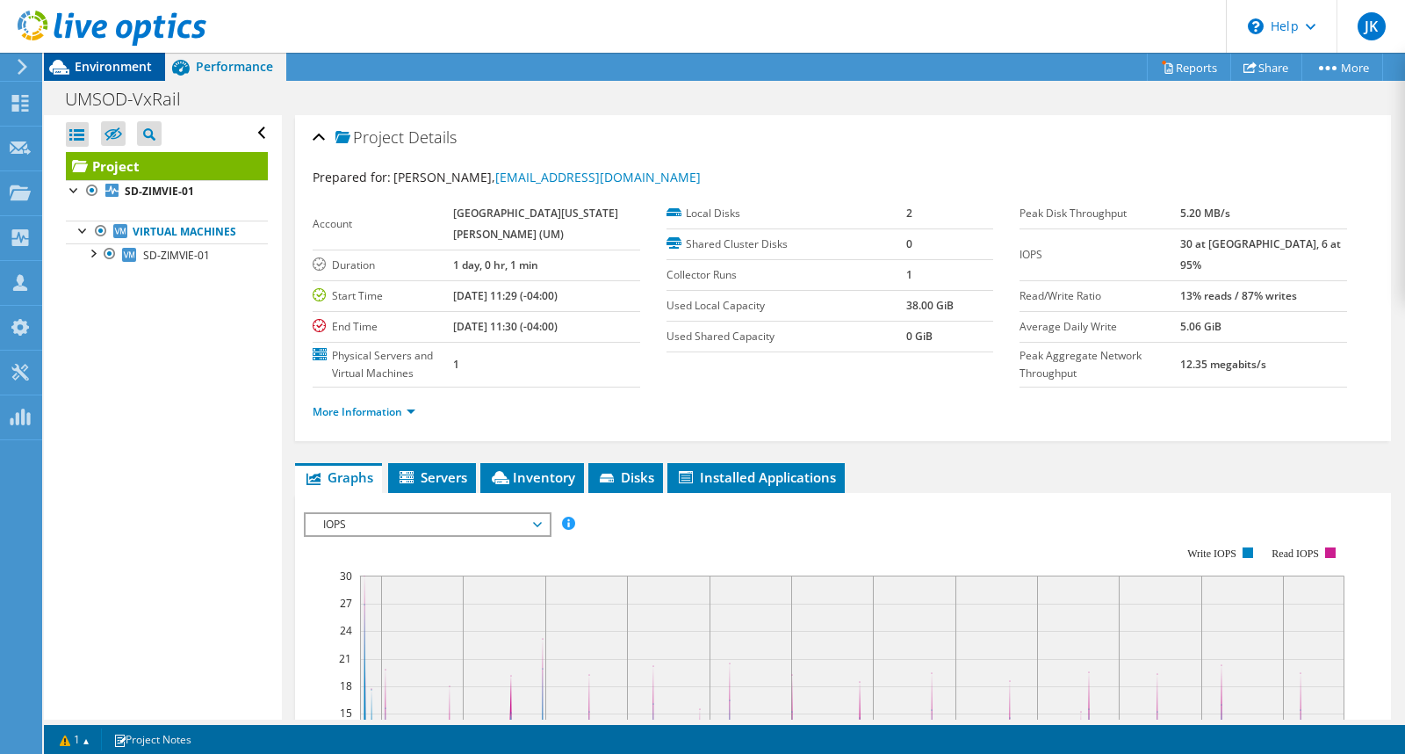
click at [123, 67] on span "Environment" at bounding box center [113, 66] width 77 height 17
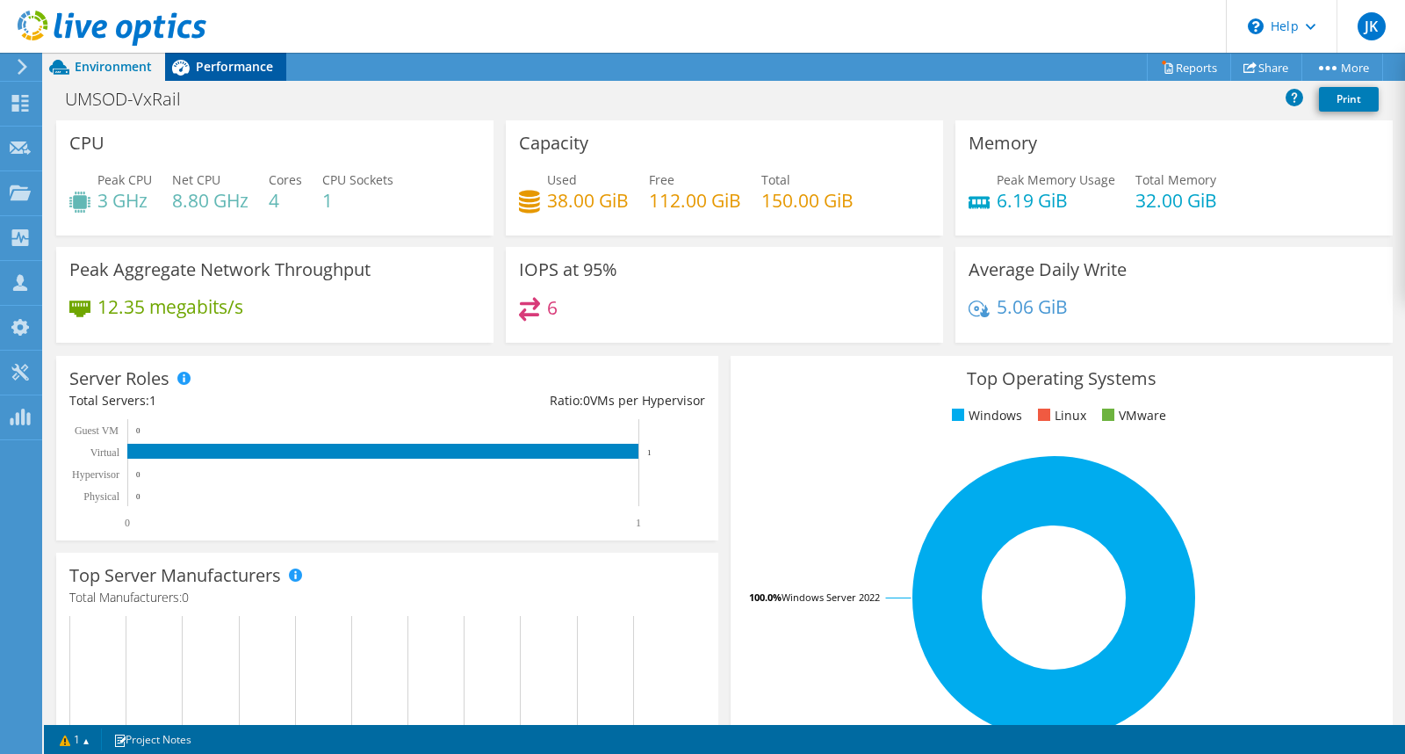
click at [219, 71] on span "Performance" at bounding box center [234, 66] width 77 height 17
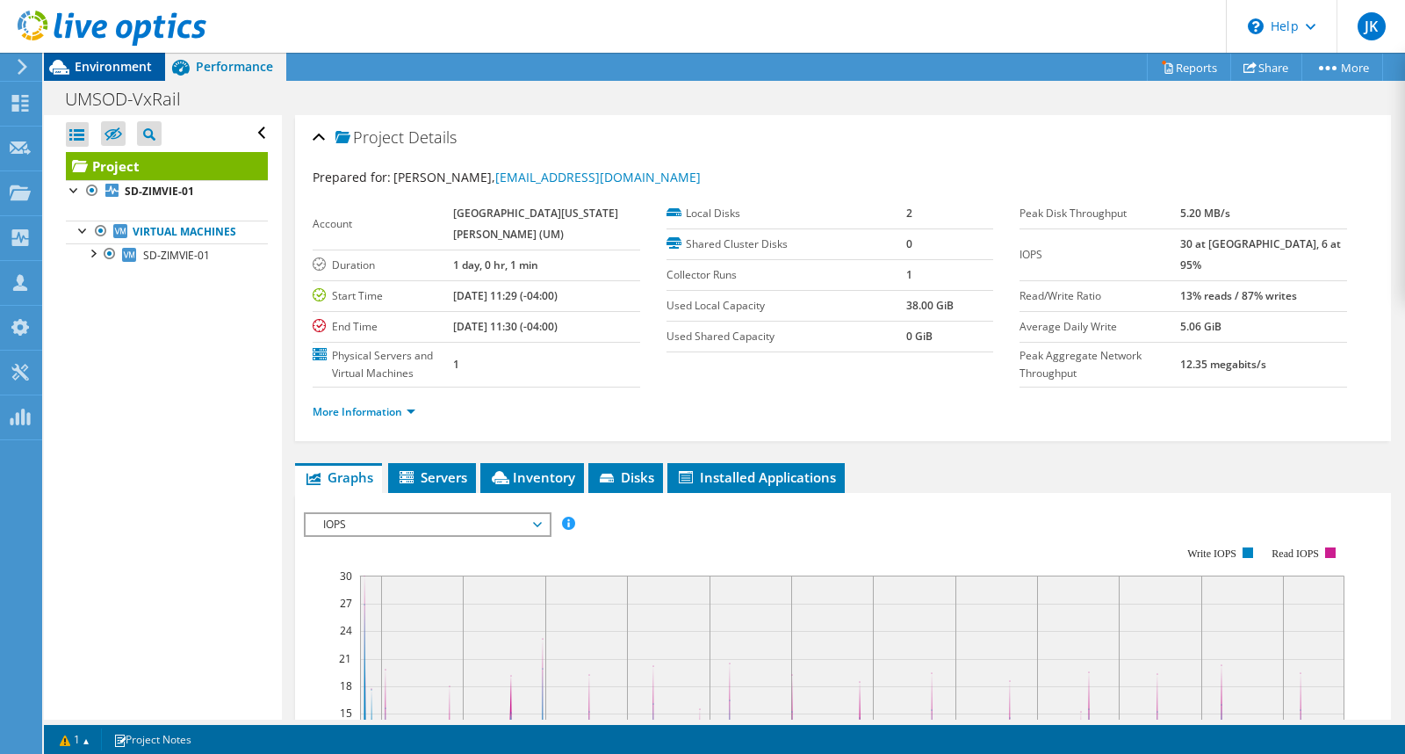
click at [130, 65] on span "Environment" at bounding box center [113, 66] width 77 height 17
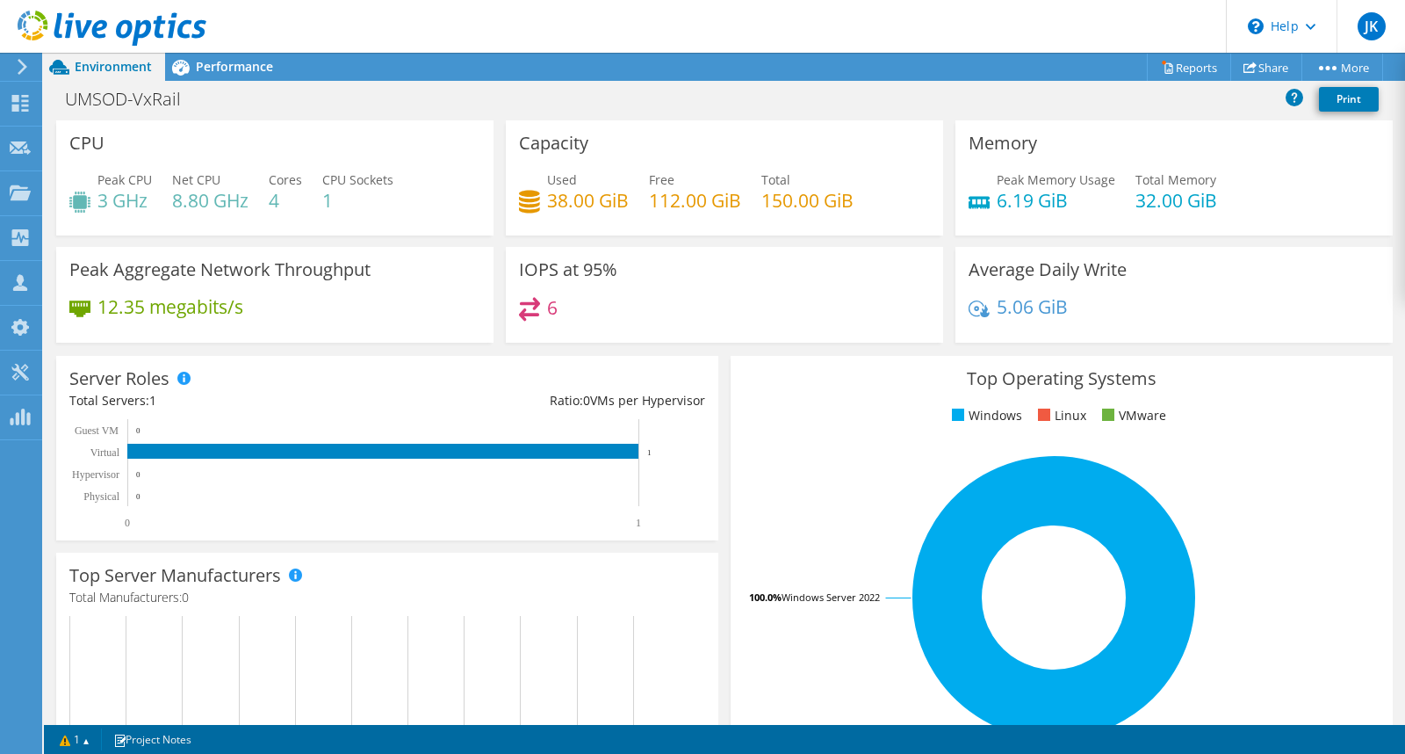
click at [1309, 418] on ul "Windows Linux VMware" at bounding box center [1062, 416] width 636 height 20
click at [28, 98] on icon at bounding box center [20, 103] width 21 height 17
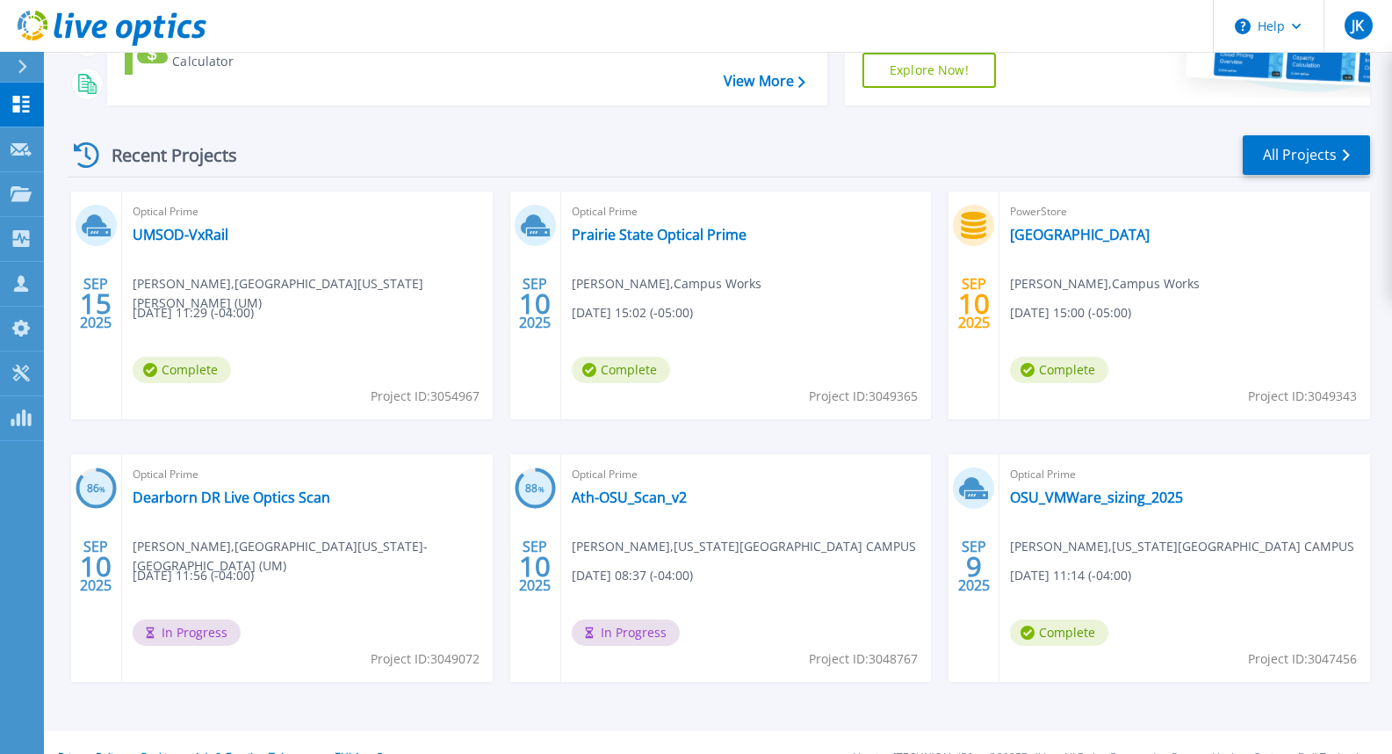
scroll to position [293, 0]
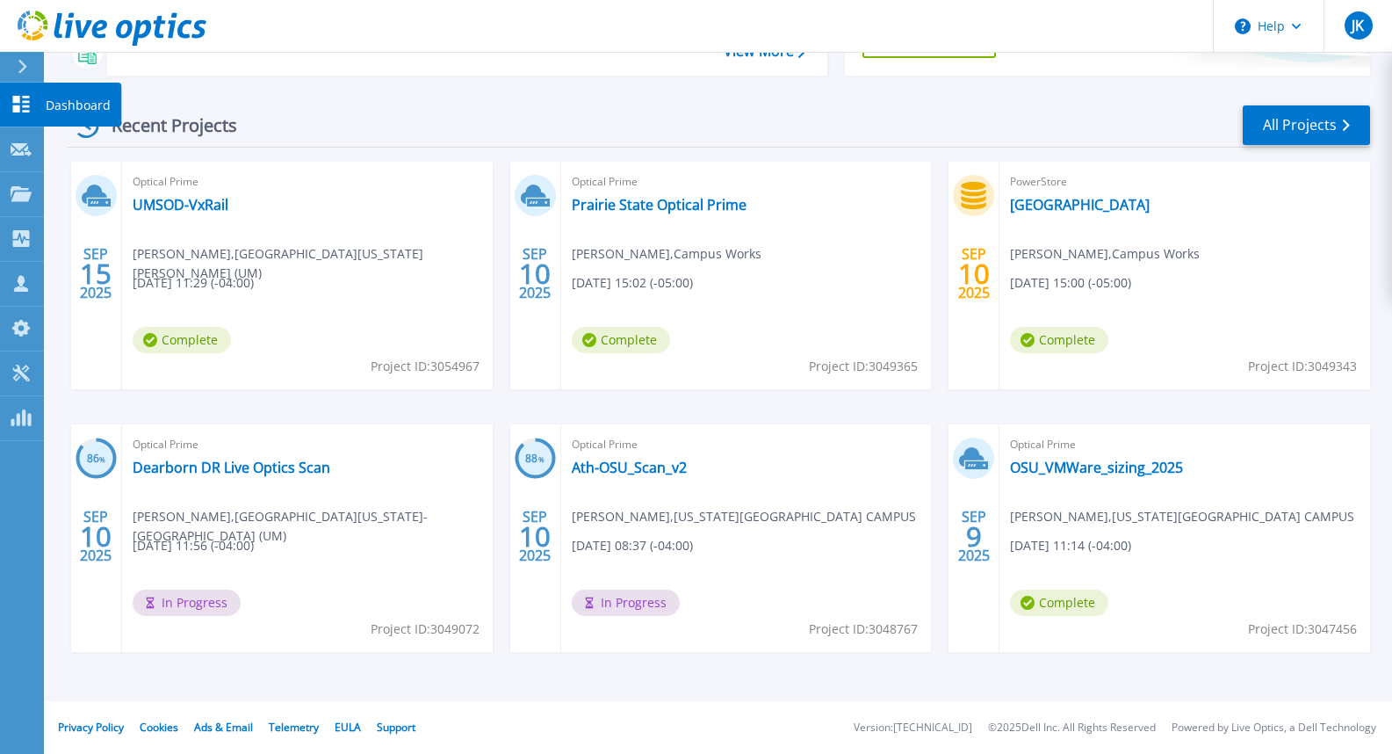
click at [30, 97] on icon at bounding box center [21, 104] width 21 height 17
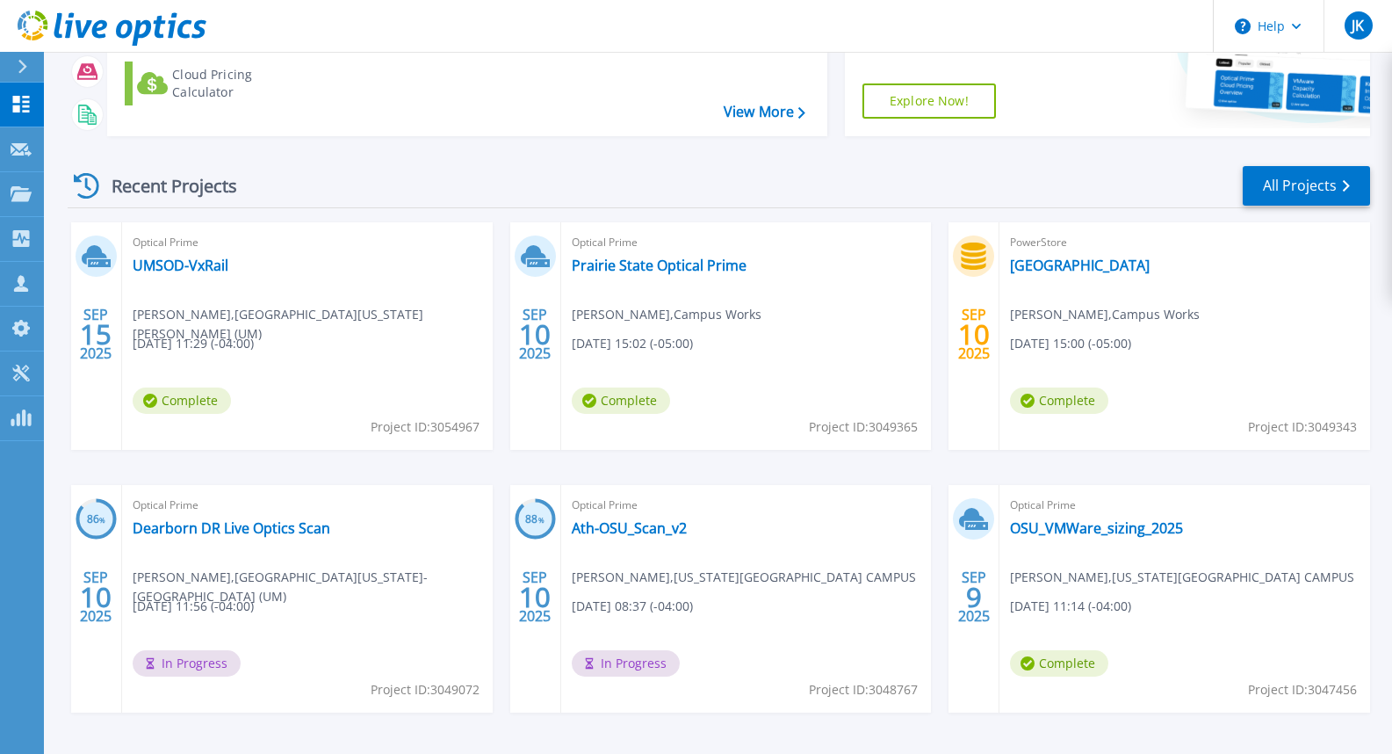
scroll to position [264, 0]
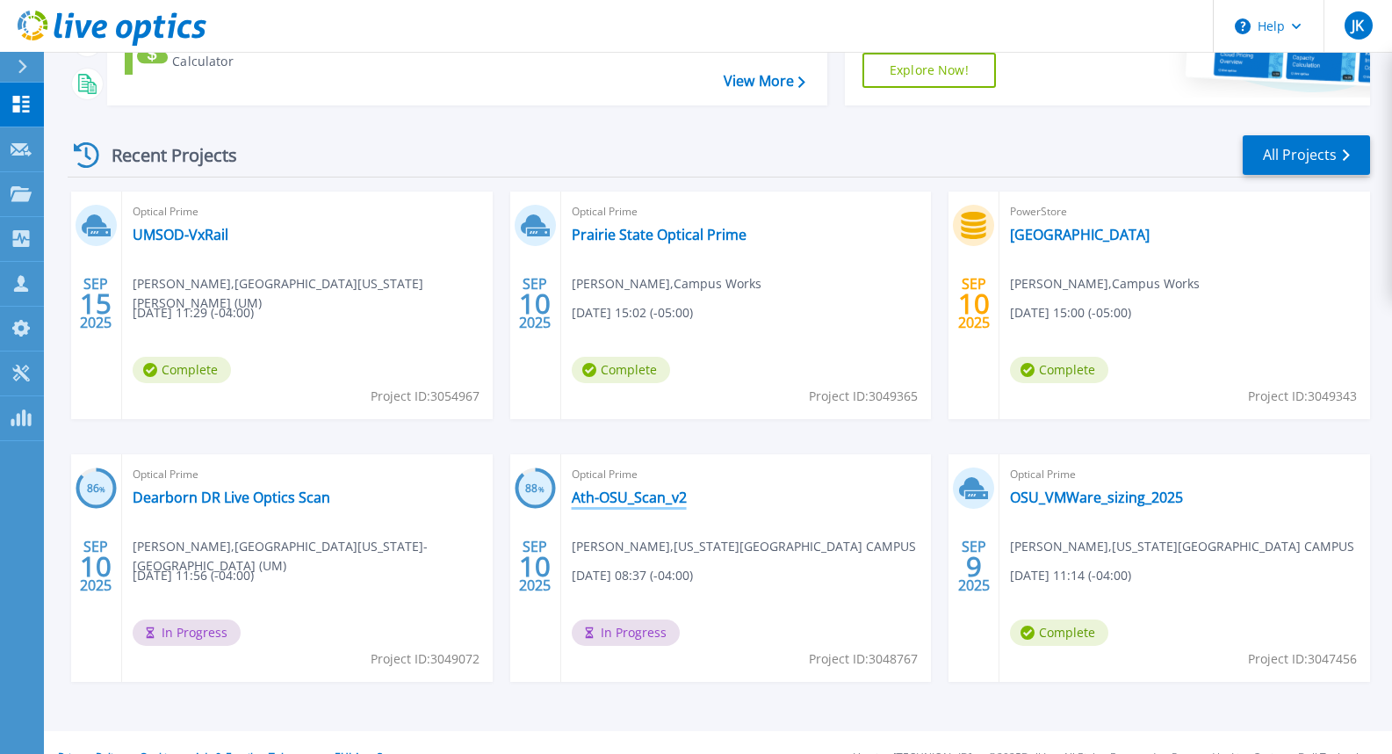
click at [638, 498] on link "Ath-OSU_Scan_v2" at bounding box center [629, 497] width 115 height 18
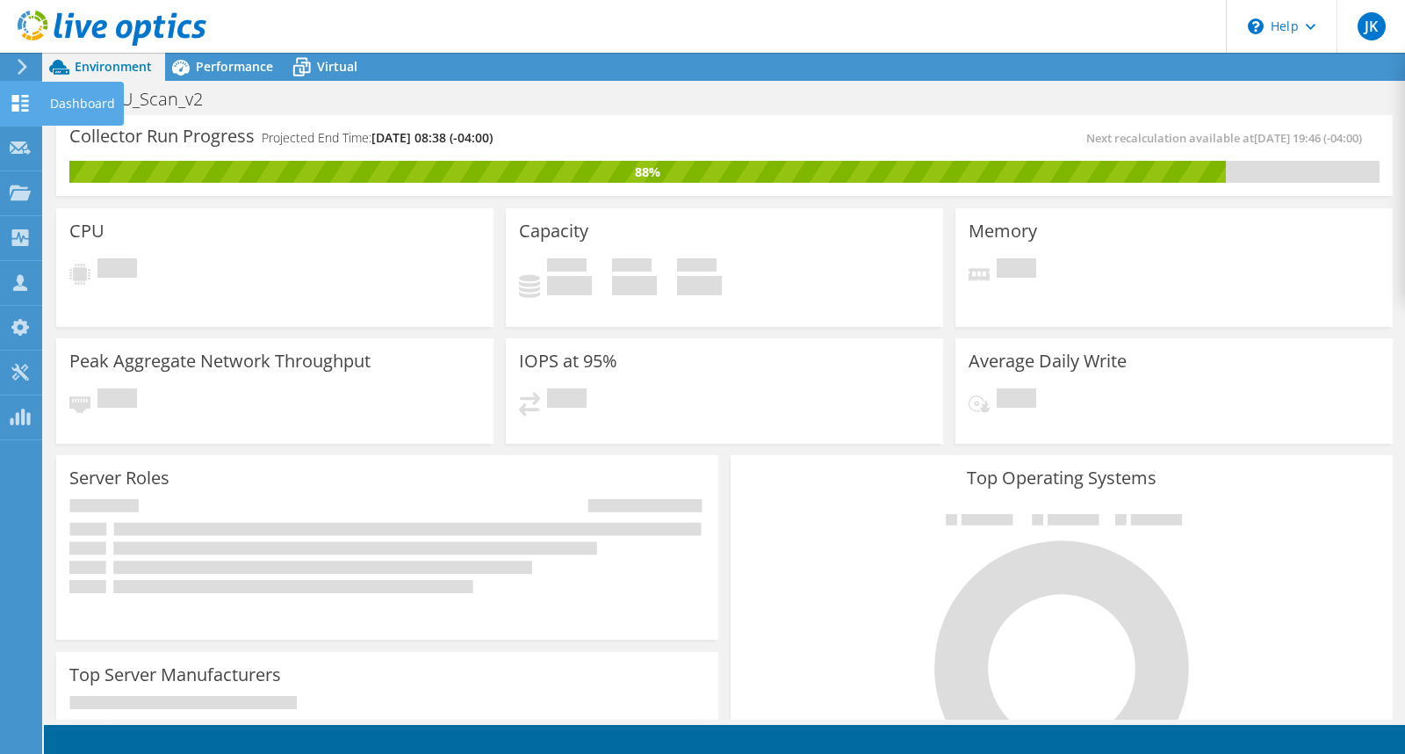
click at [18, 114] on div at bounding box center [20, 105] width 21 height 19
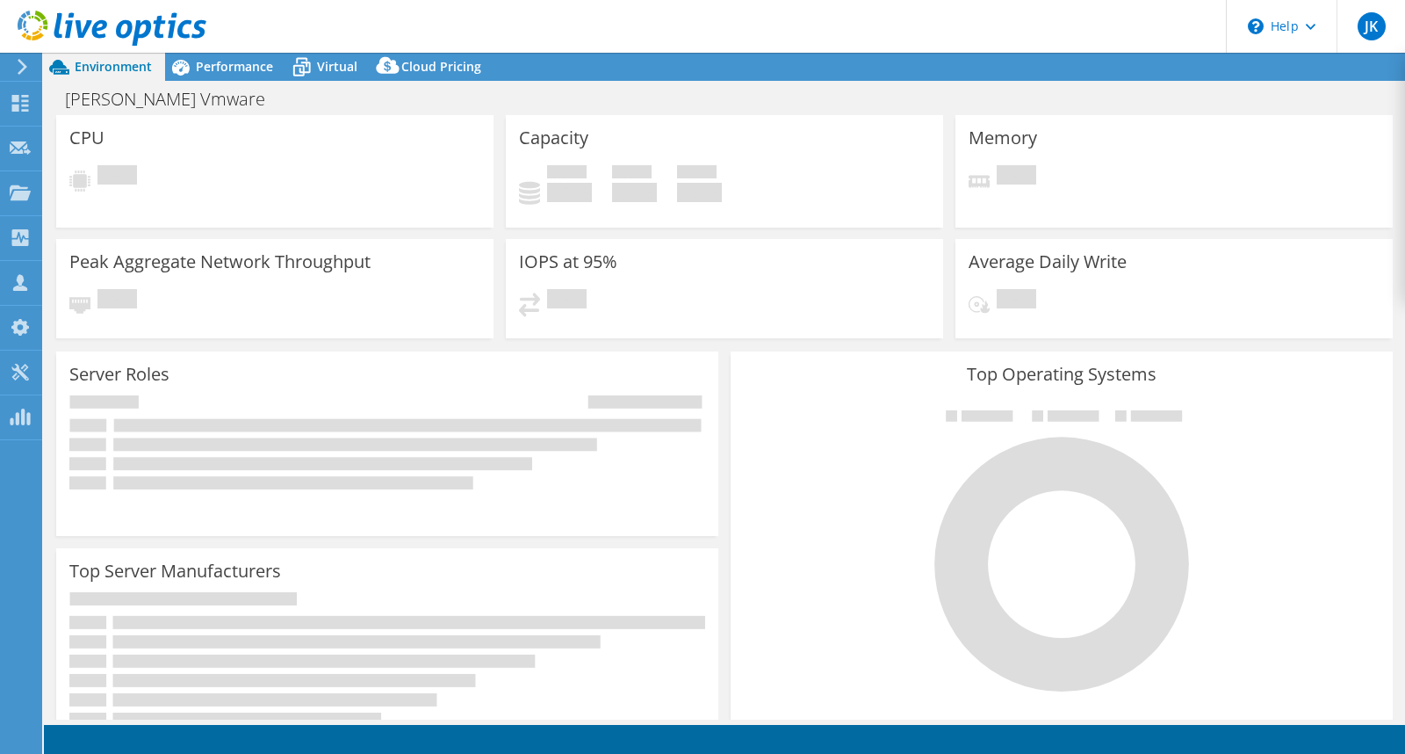
select select "USD"
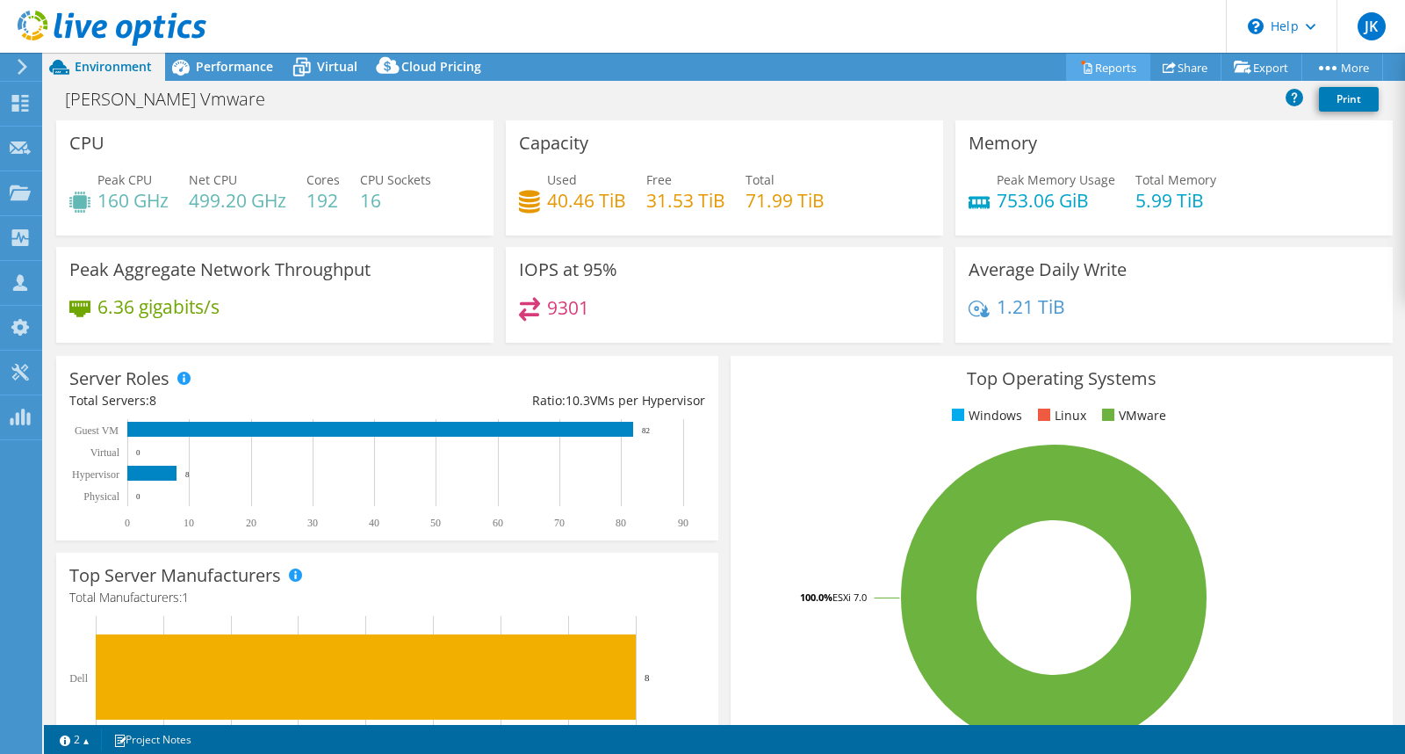
click at [1108, 65] on link "Reports" at bounding box center [1108, 67] width 84 height 27
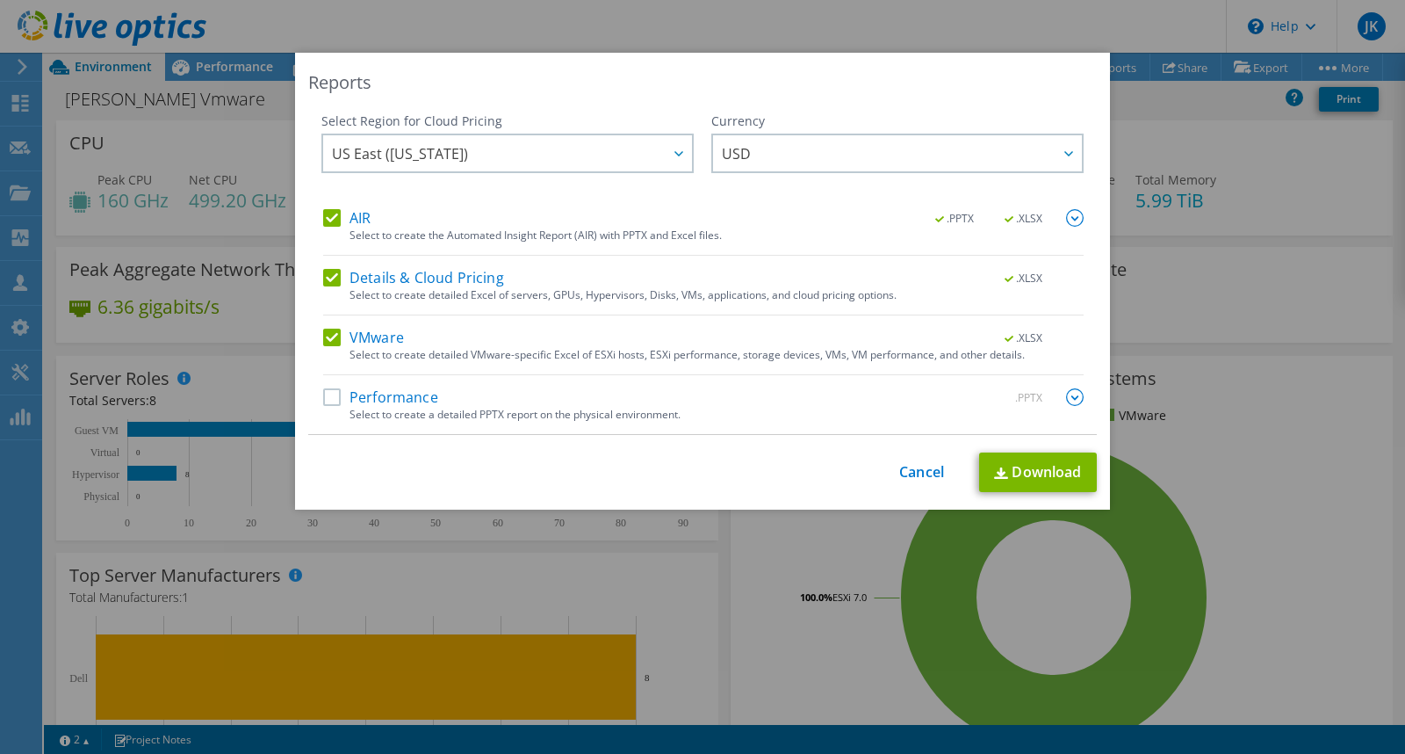
drag, startPoint x: 335, startPoint y: 220, endPoint x: 338, endPoint y: 238, distance: 18.8
click at [333, 220] on label "AIR" at bounding box center [346, 218] width 47 height 18
click at [0, 0] on input "AIR" at bounding box center [0, 0] width 0 height 0
click at [329, 278] on label "Details & Cloud Pricing" at bounding box center [413, 278] width 181 height 18
click at [0, 0] on input "Details & Cloud Pricing" at bounding box center [0, 0] width 0 height 0
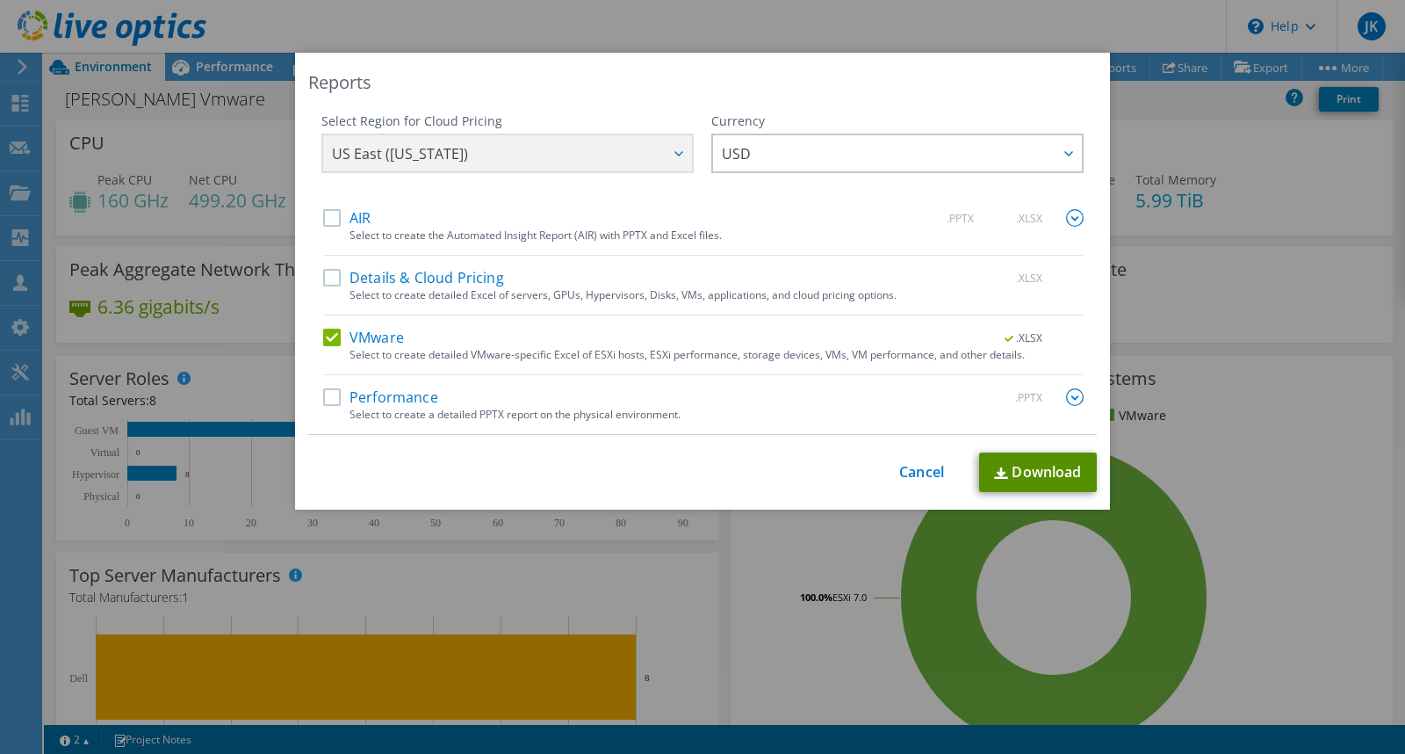
click at [1000, 467] on img at bounding box center [1001, 472] width 14 height 11
click at [916, 464] on link "Cancel" at bounding box center [921, 472] width 45 height 17
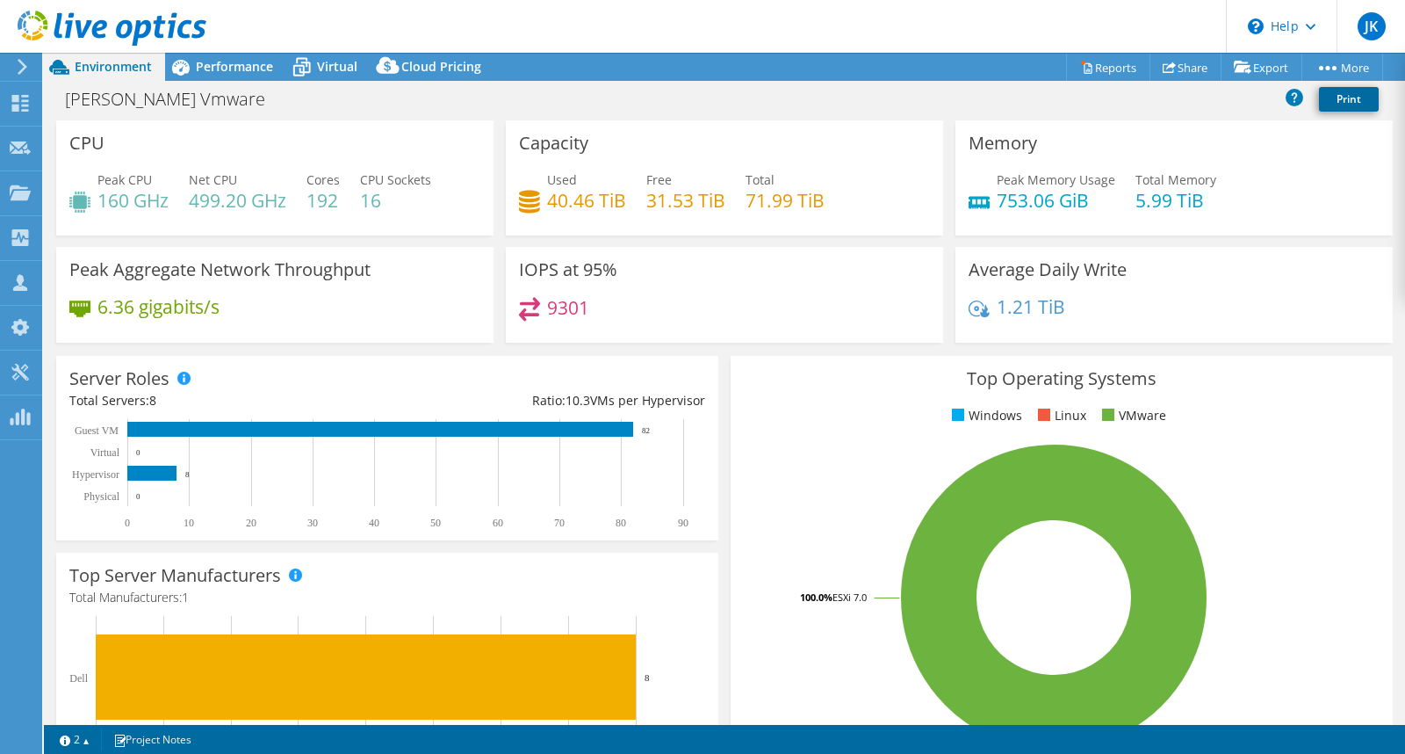
click at [1340, 100] on link "Print" at bounding box center [1349, 99] width 60 height 25
